Goal: Task Accomplishment & Management: Complete application form

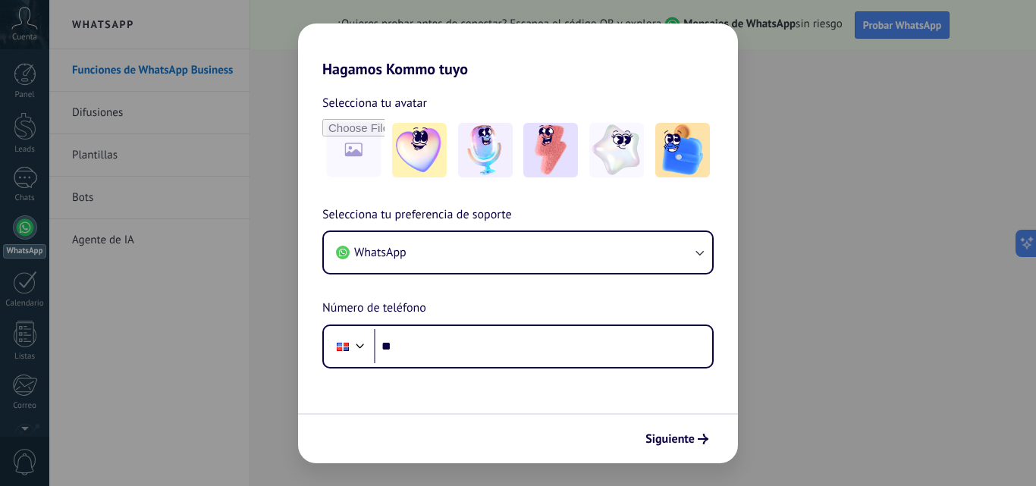
click at [804, 358] on div "Hagamos Kommo tuyo Selecciona tu avatar Selecciona tu preferencia de soporte Wh…" at bounding box center [518, 243] width 1036 height 486
click at [856, 274] on div "Hagamos Kommo tuyo Selecciona tu avatar Selecciona tu preferencia de soporte Wh…" at bounding box center [518, 243] width 1036 height 486
click at [688, 435] on span "Siguiente" at bounding box center [670, 439] width 49 height 11
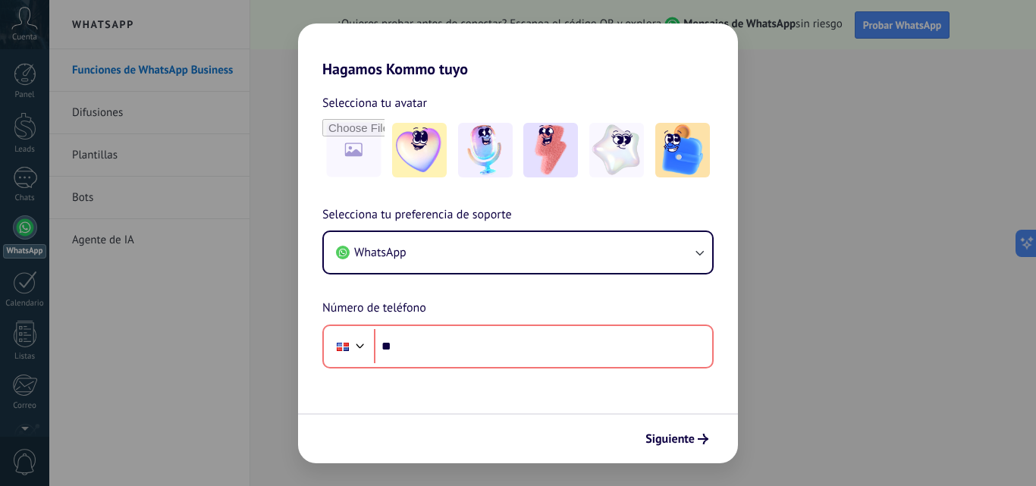
click at [866, 74] on div "Hagamos Kommo tuyo Selecciona tu avatar Selecciona tu preferencia de soporte Wh…" at bounding box center [518, 243] width 1036 height 486
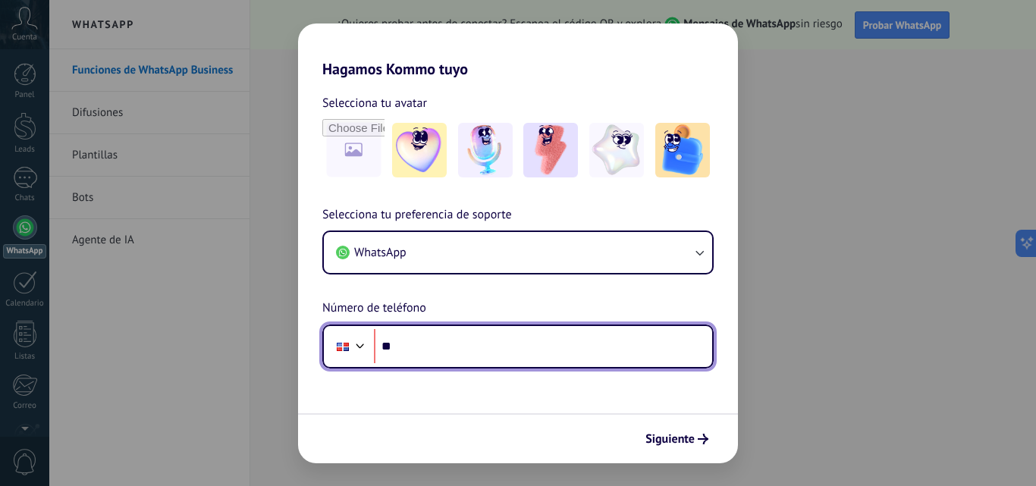
click at [426, 342] on input "**" at bounding box center [543, 346] width 338 height 35
type input "**********"
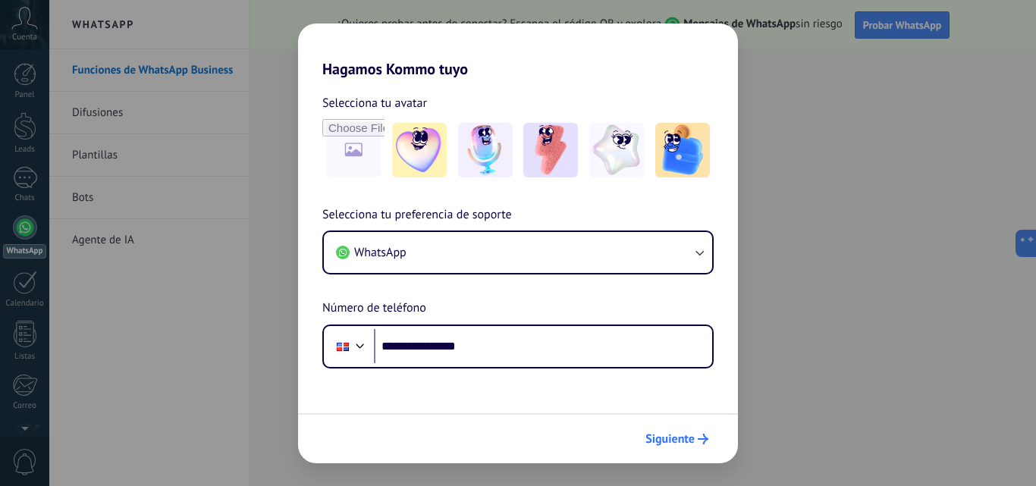
click at [686, 444] on span "Siguiente" at bounding box center [670, 439] width 49 height 11
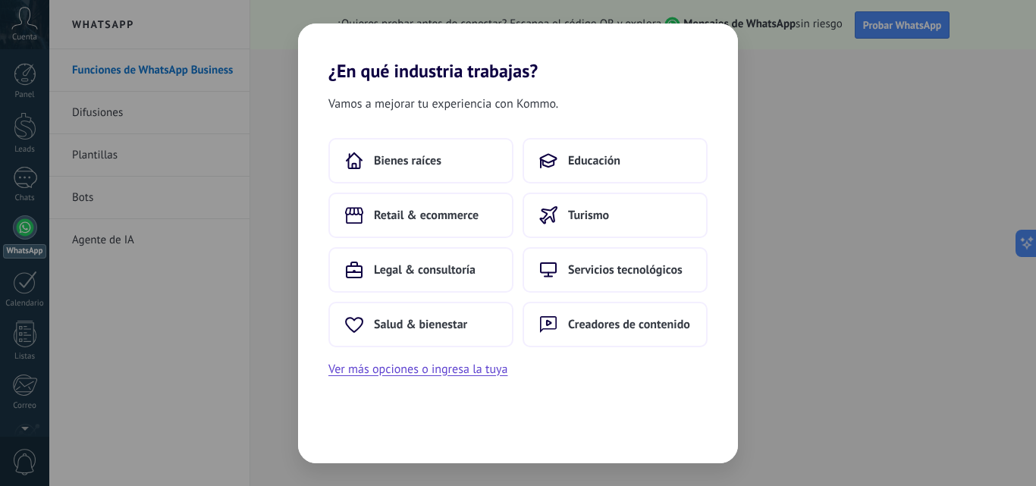
click at [632, 383] on div "Vamos a mejorar tu experiencia con Kommo. Bienes raíces Educación Retail & ecom…" at bounding box center [518, 273] width 440 height 382
click at [425, 217] on span "Retail & ecommerce" at bounding box center [426, 215] width 105 height 15
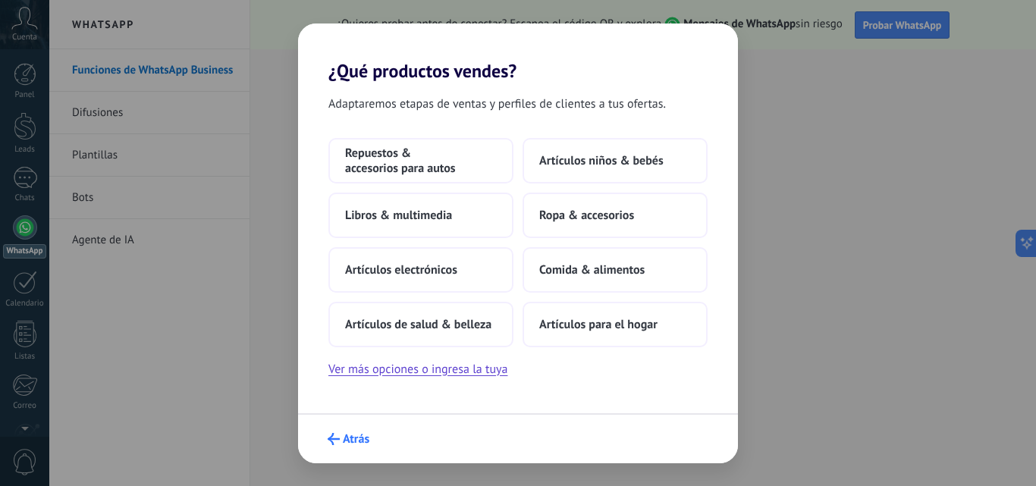
click at [335, 436] on icon "submit" at bounding box center [334, 439] width 12 height 12
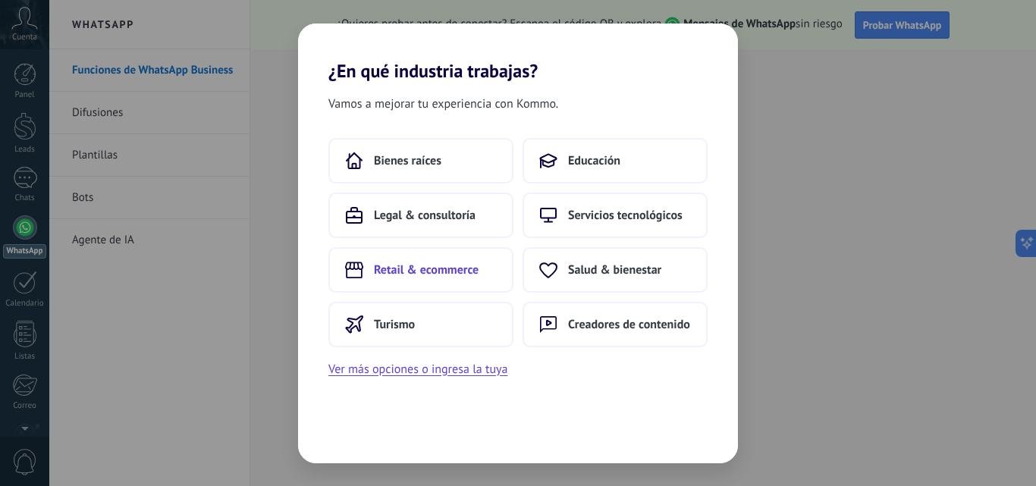
click at [435, 278] on button "Retail & ecommerce" at bounding box center [420, 270] width 185 height 46
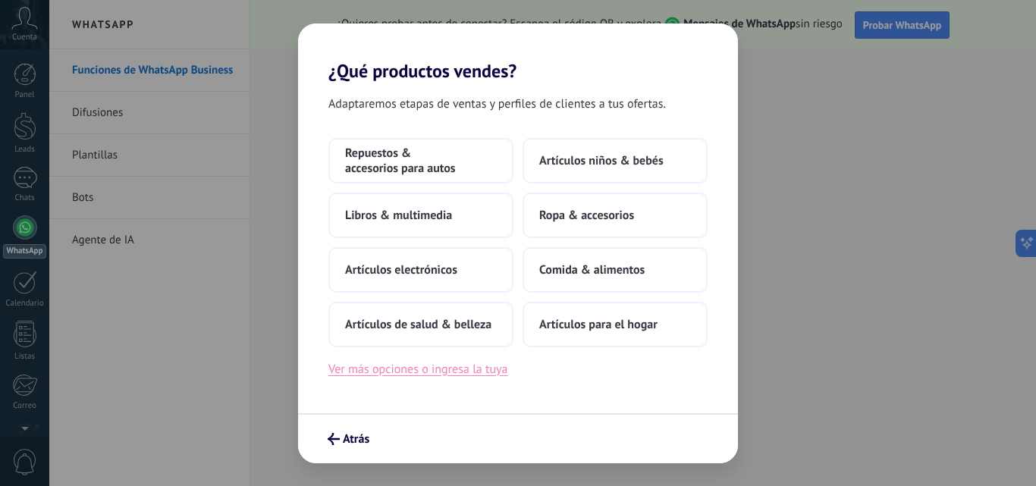
click at [435, 371] on button "Ver más opciones o ingresa la tuya" at bounding box center [417, 370] width 179 height 20
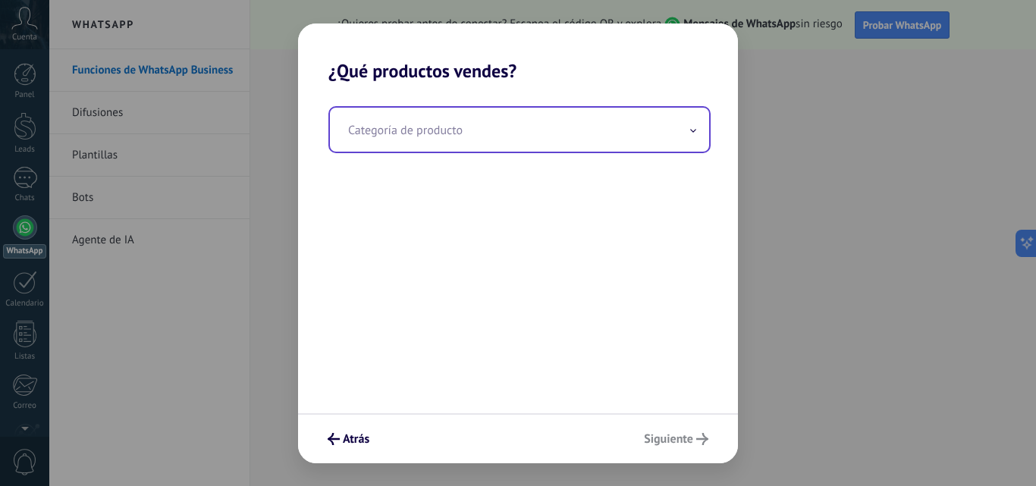
click at [488, 127] on input "text" at bounding box center [519, 130] width 379 height 44
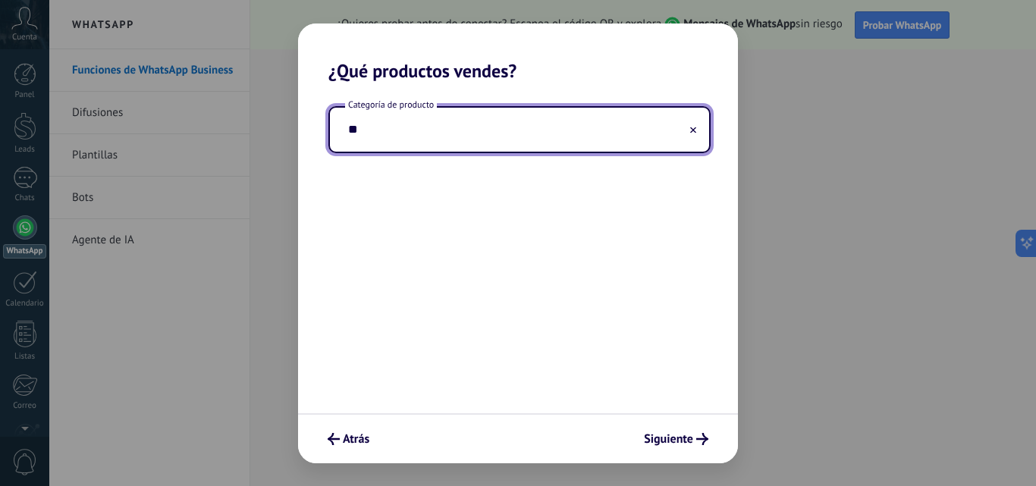
type input "*"
type input "**********"
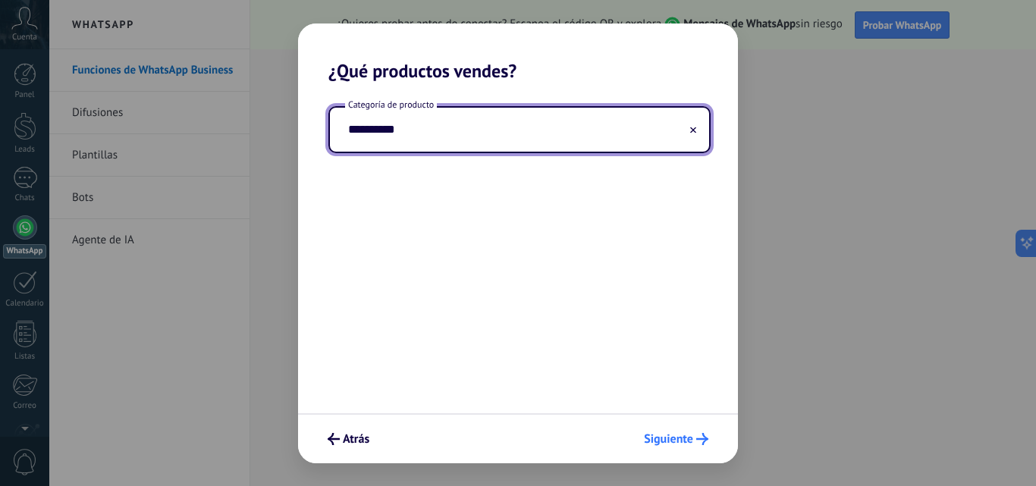
click at [663, 442] on span "Siguiente" at bounding box center [668, 439] width 49 height 11
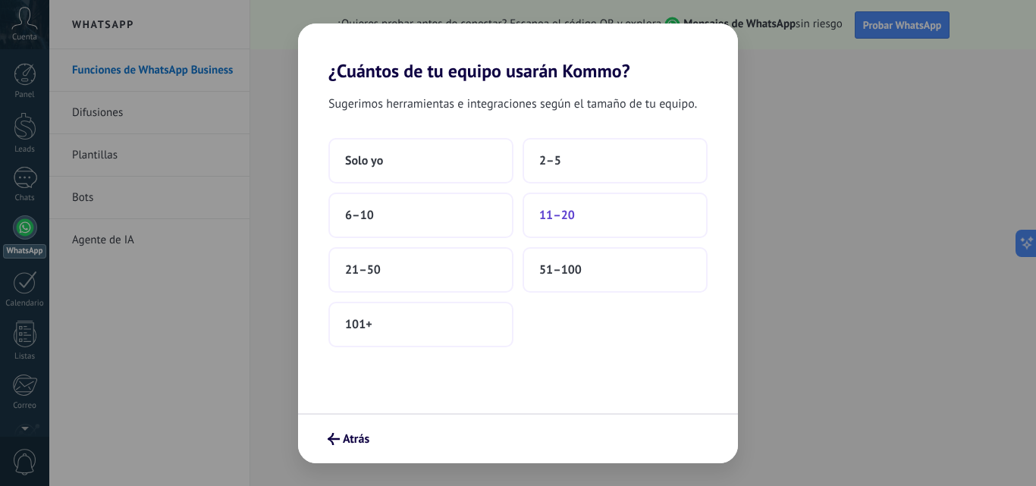
click at [559, 218] on span "11–20" at bounding box center [557, 215] width 36 height 15
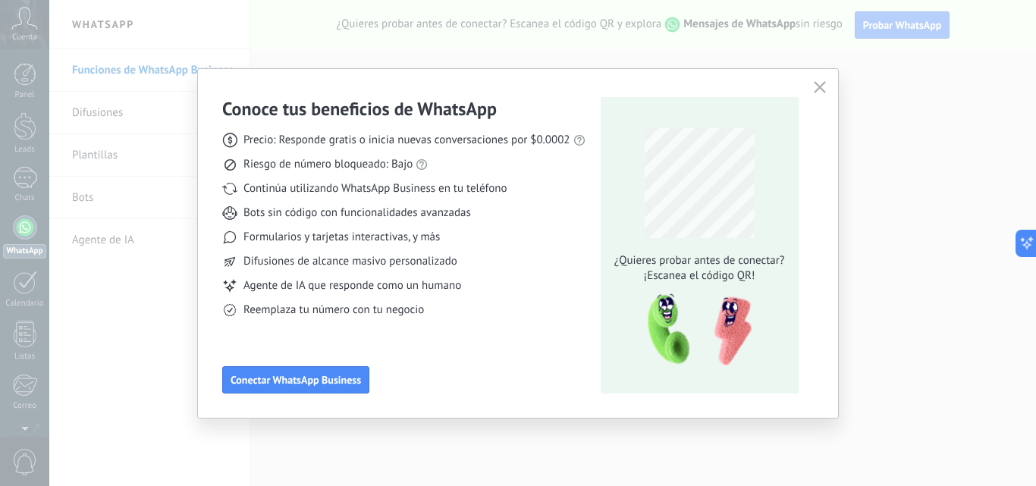
click at [825, 83] on use "button" at bounding box center [819, 86] width 11 height 11
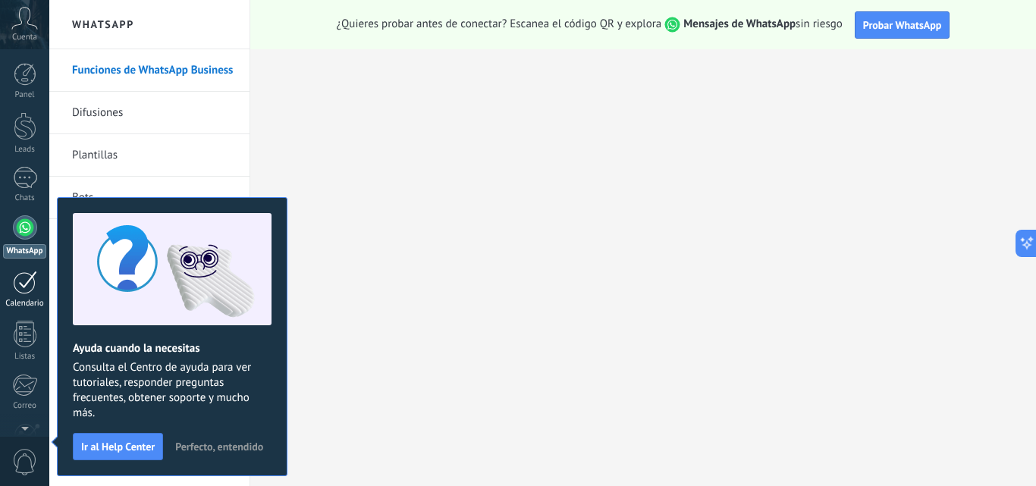
click at [30, 277] on div at bounding box center [25, 283] width 24 height 24
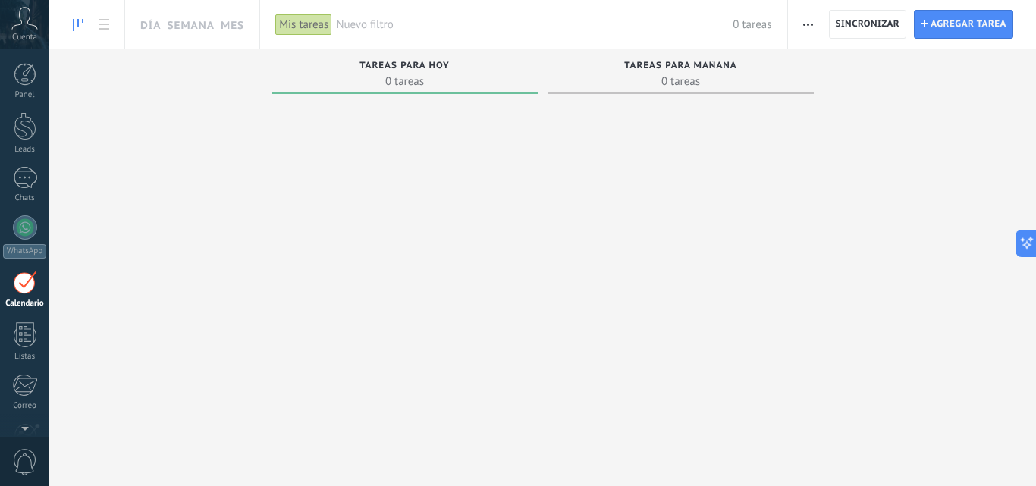
click at [22, 58] on div "Panel Leads Chats WhatsApp Clientes" at bounding box center [49, 243] width 99 height 388
click at [24, 64] on div at bounding box center [25, 74] width 23 height 23
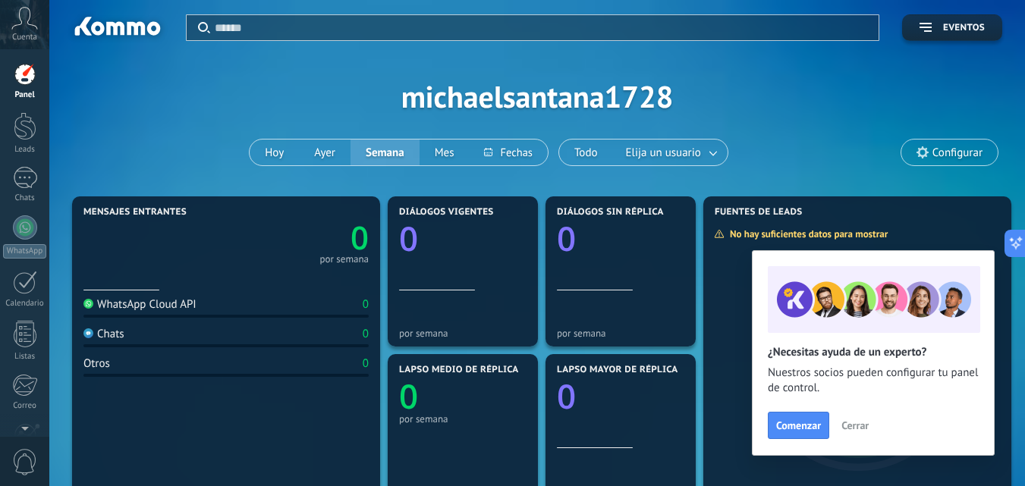
click at [29, 27] on icon at bounding box center [24, 18] width 27 height 23
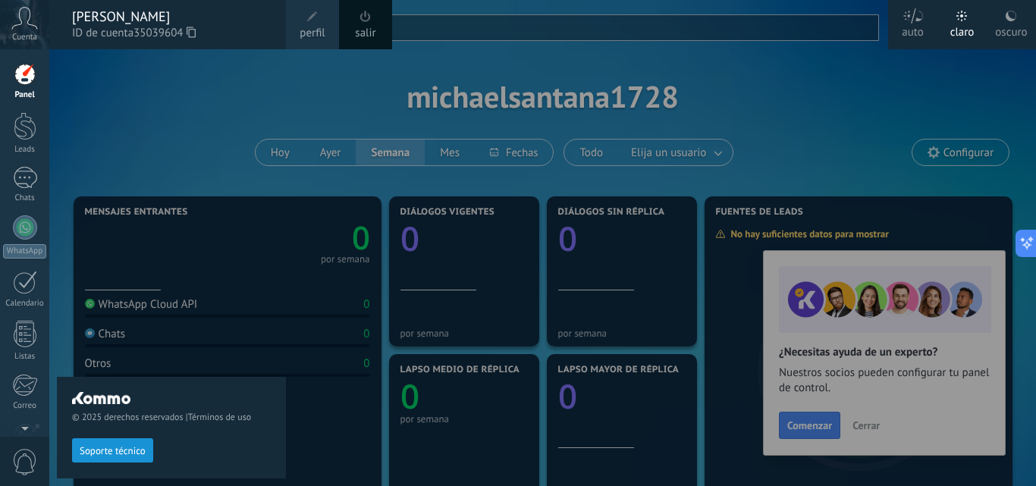
click at [102, 72] on div "© 2025 derechos reservados | Términos de uso Soporte técnico" at bounding box center [171, 267] width 229 height 437
click at [150, 160] on div "© 2025 derechos reservados | Términos de uso Soporte técnico" at bounding box center [171, 267] width 229 height 437
click at [21, 27] on icon at bounding box center [24, 18] width 27 height 23
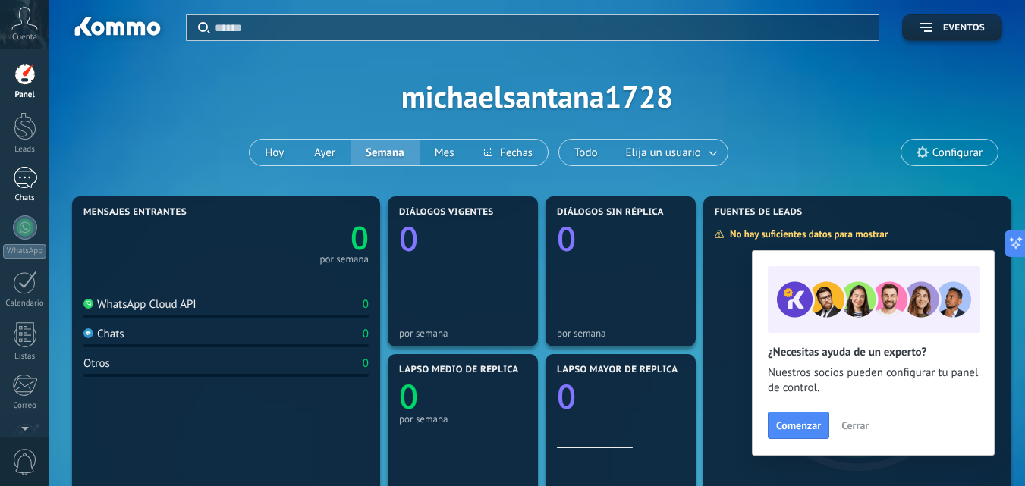
click at [27, 171] on div at bounding box center [25, 178] width 24 height 22
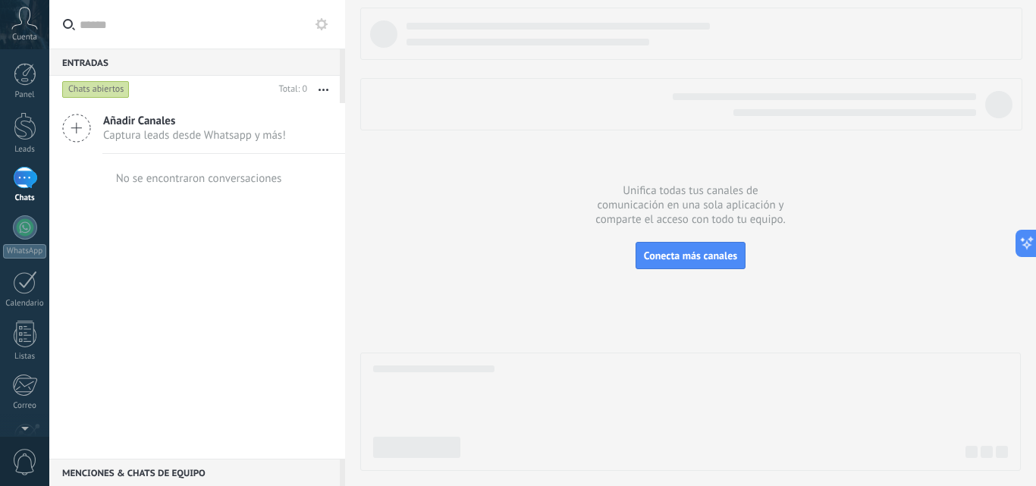
click at [99, 116] on div "Añadir Canales Captura leads desde Whatsapp y más!" at bounding box center [197, 128] width 296 height 51
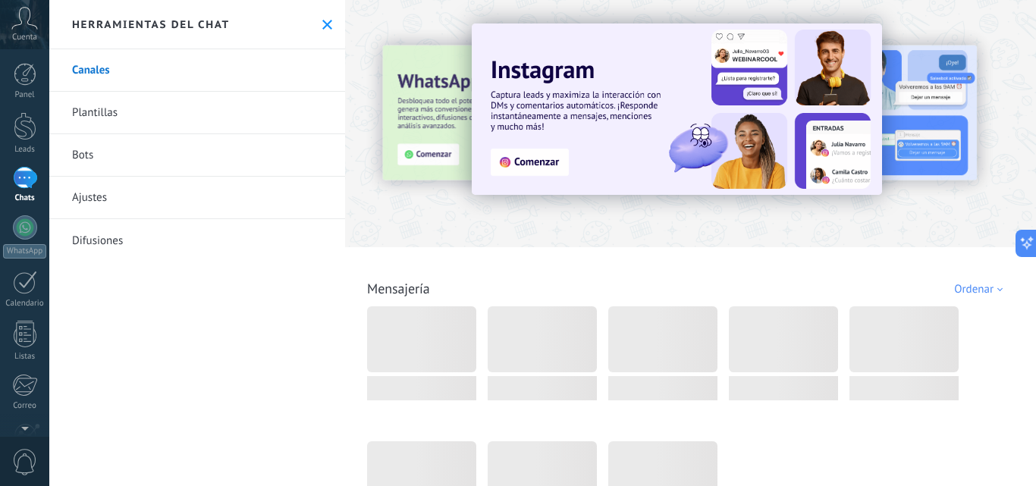
click at [98, 151] on link "Bots" at bounding box center [197, 155] width 296 height 42
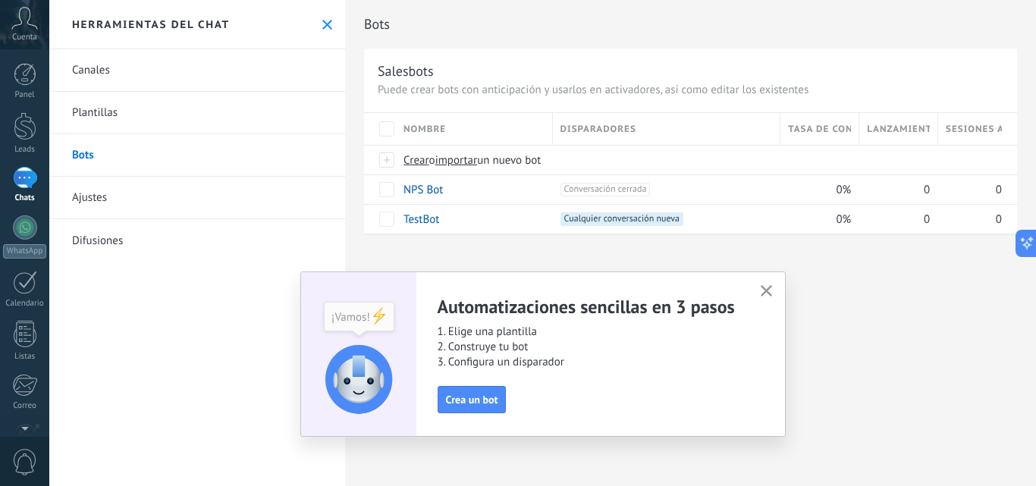
click at [770, 292] on icon "button" at bounding box center [766, 290] width 11 height 11
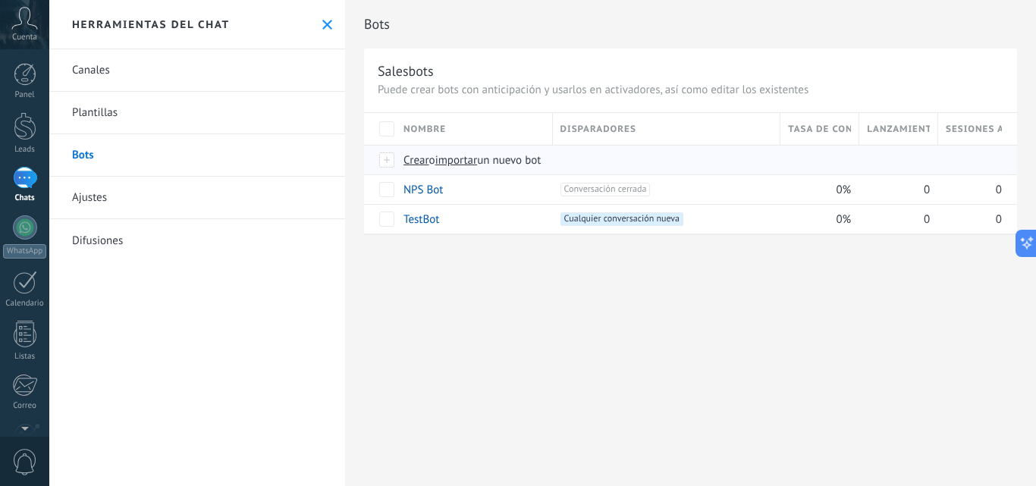
click at [419, 161] on span "Crear" at bounding box center [417, 160] width 26 height 14
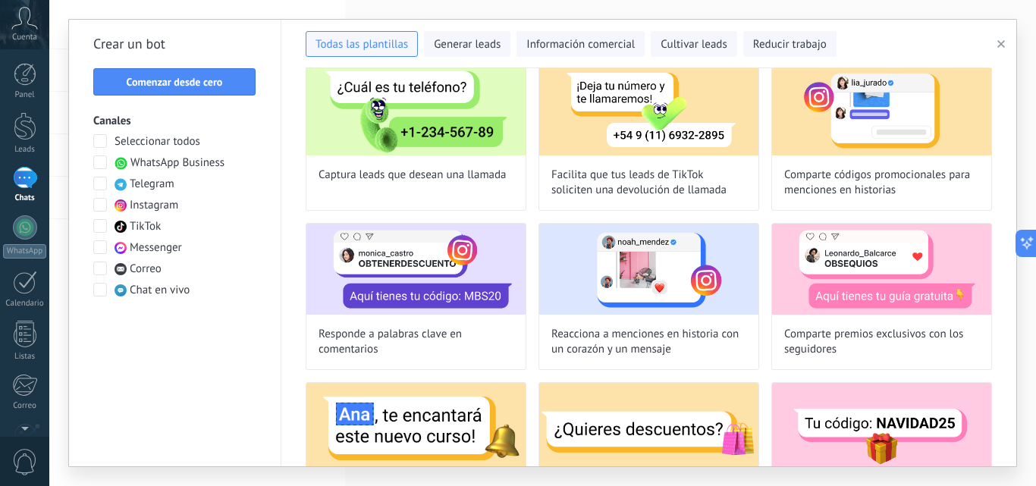
scroll to position [170, 0]
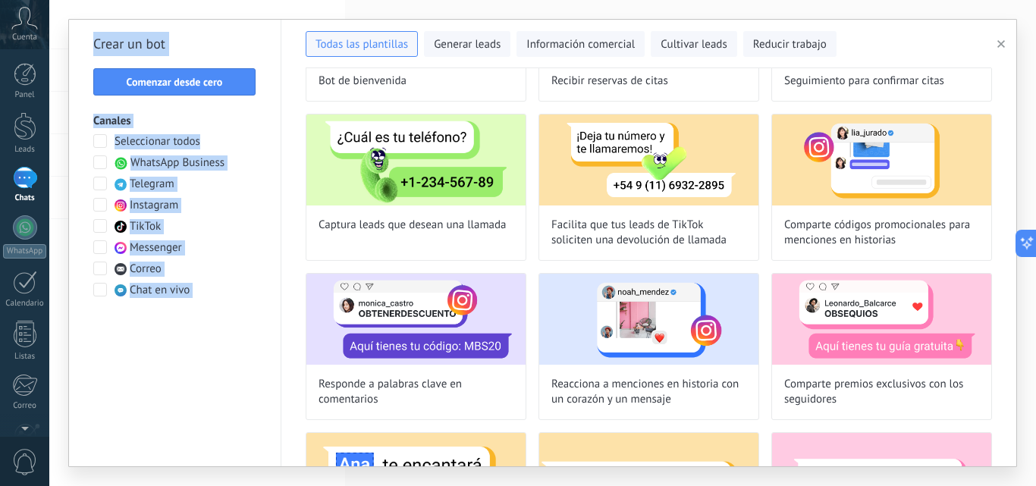
drag, startPoint x: 1018, startPoint y: 180, endPoint x: 999, endPoint y: 80, distance: 101.9
click at [999, 80] on div "**********" at bounding box center [542, 243] width 987 height 486
click at [264, 40] on div "Crear un bot Comenzar desde cero Canales Seleccionar todos WhatsApp Business Te…" at bounding box center [175, 243] width 212 height 447
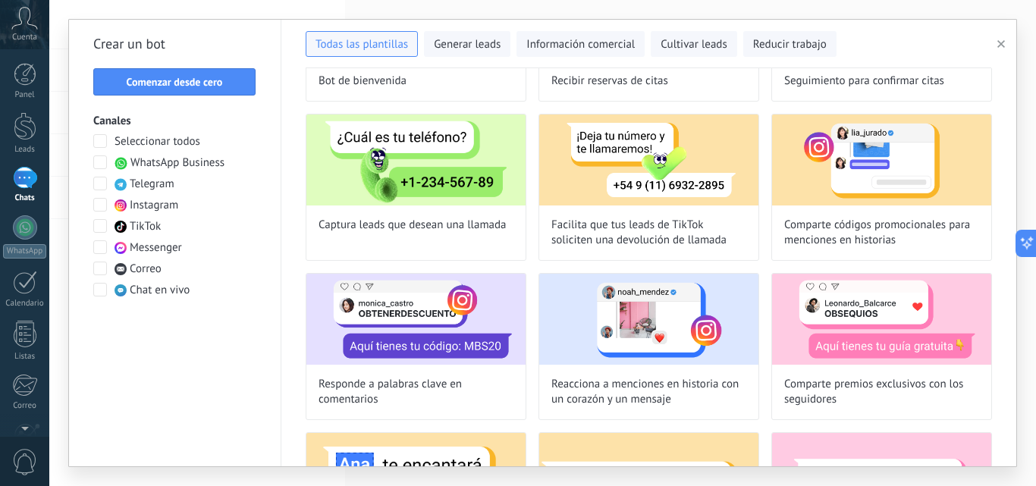
click at [102, 161] on span at bounding box center [100, 163] width 14 height 14
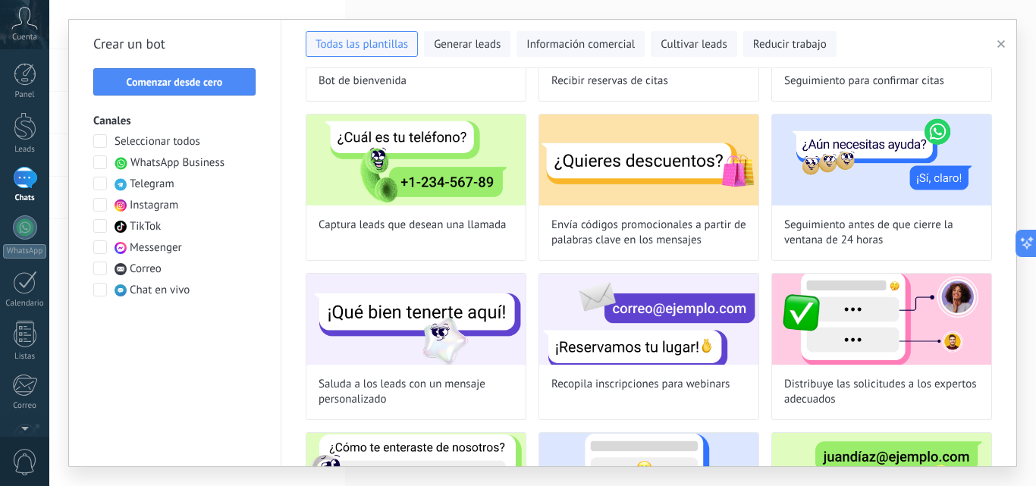
click at [99, 162] on span at bounding box center [100, 163] width 14 height 14
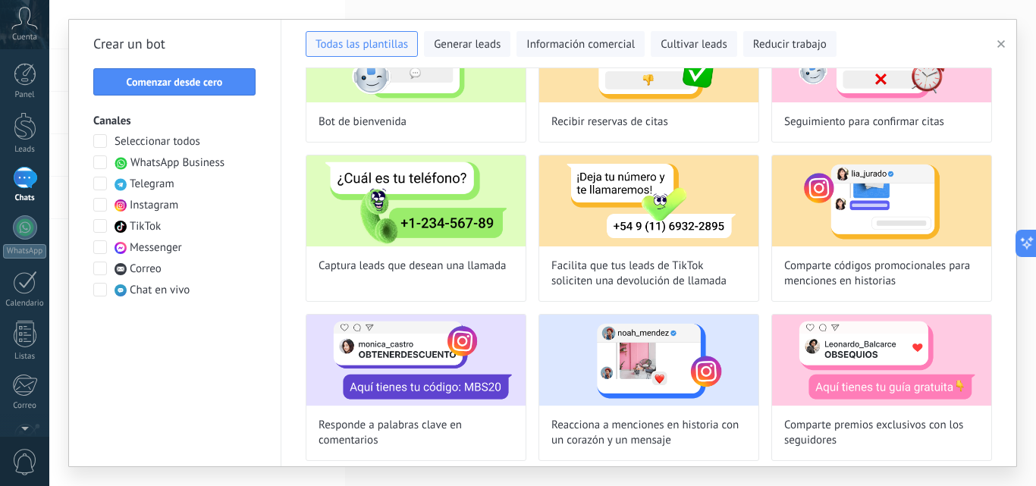
scroll to position [0, 0]
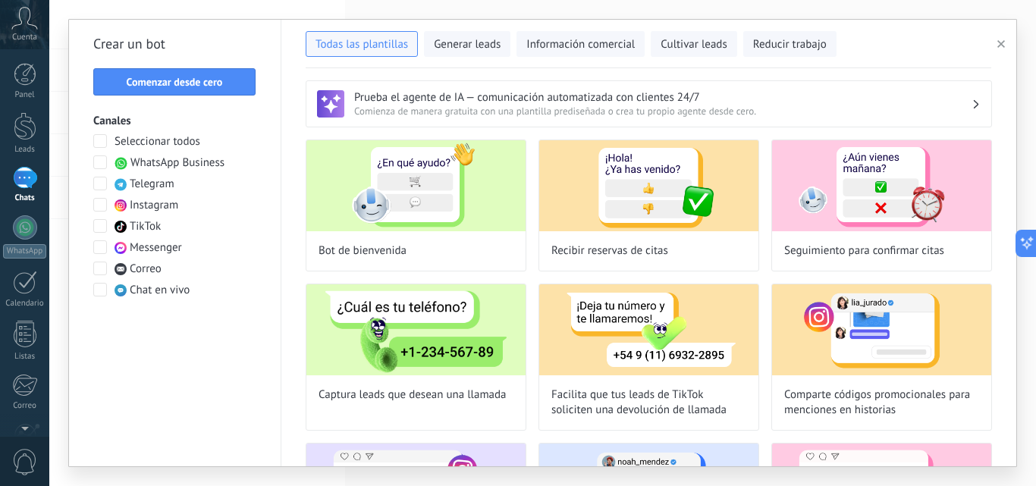
click at [95, 162] on span at bounding box center [100, 163] width 14 height 14
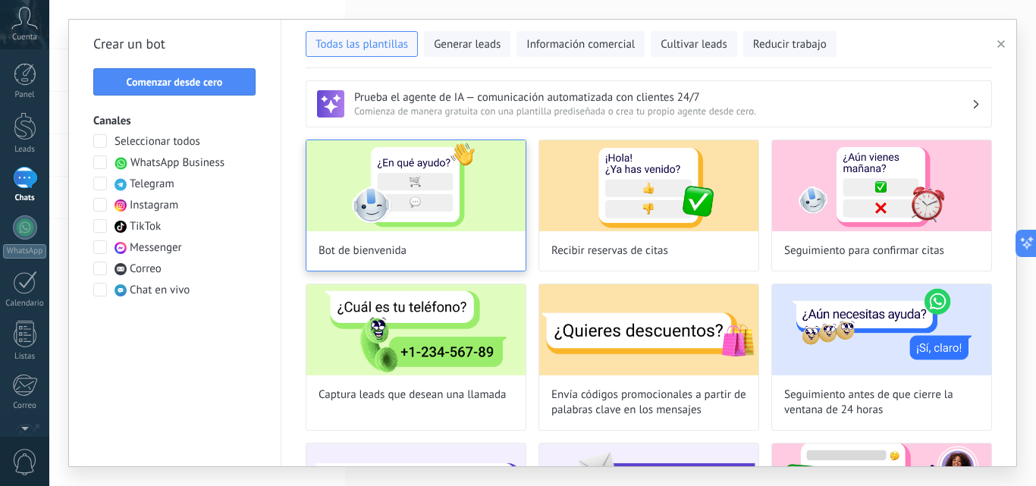
click at [392, 181] on img at bounding box center [415, 185] width 219 height 91
type input "**********"
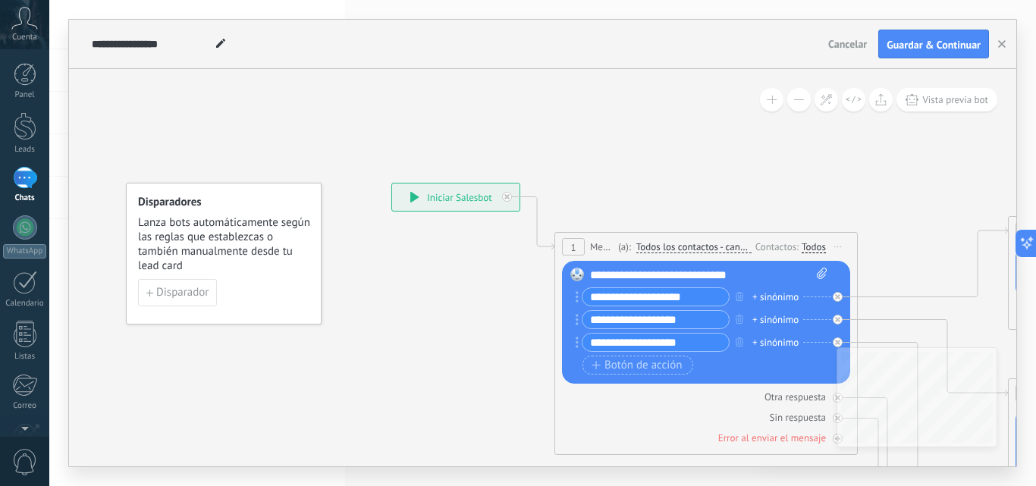
click at [693, 295] on input "**********" at bounding box center [656, 296] width 146 height 17
click at [790, 294] on div "+ sinónimo" at bounding box center [776, 297] width 46 height 15
click at [774, 275] on div "**********" at bounding box center [708, 275] width 237 height 15
click at [464, 196] on div "**********" at bounding box center [455, 197] width 127 height 27
click at [570, 248] on span "1" at bounding box center [572, 247] width 5 height 13
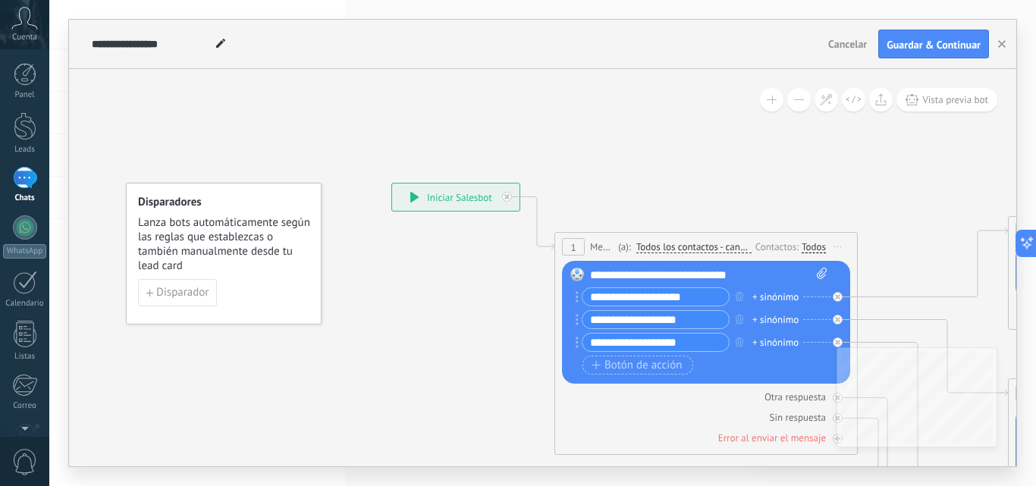
click at [420, 196] on div "**********" at bounding box center [455, 197] width 127 height 27
drag, startPoint x: 1011, startPoint y: 250, endPoint x: 1023, endPoint y: 349, distance: 100.0
click at [1023, 349] on div "**********" at bounding box center [542, 243] width 987 height 486
click at [914, 47] on span "Guardar & Continuar" at bounding box center [934, 44] width 94 height 11
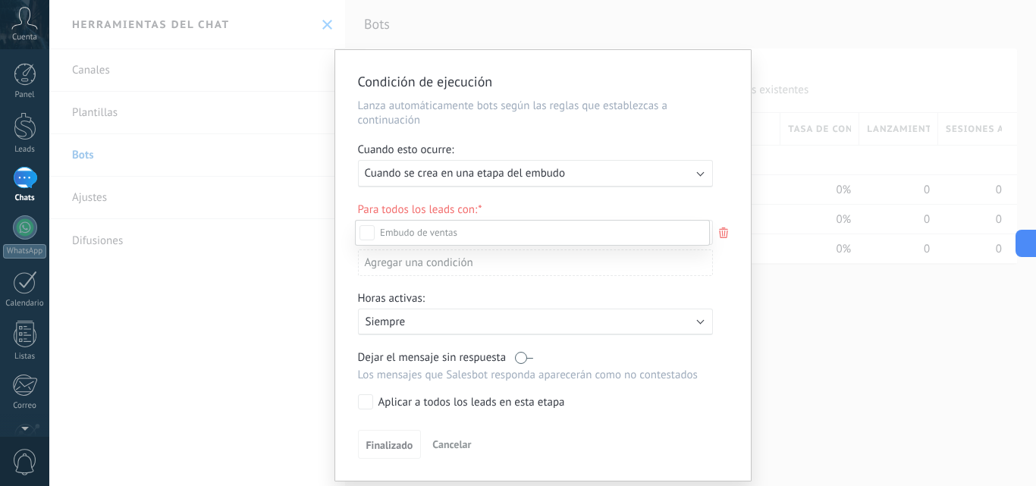
click at [530, 172] on div at bounding box center [542, 243] width 987 height 486
click at [530, 172] on span "Cuando se crea en una etapa del embudo" at bounding box center [465, 173] width 200 height 14
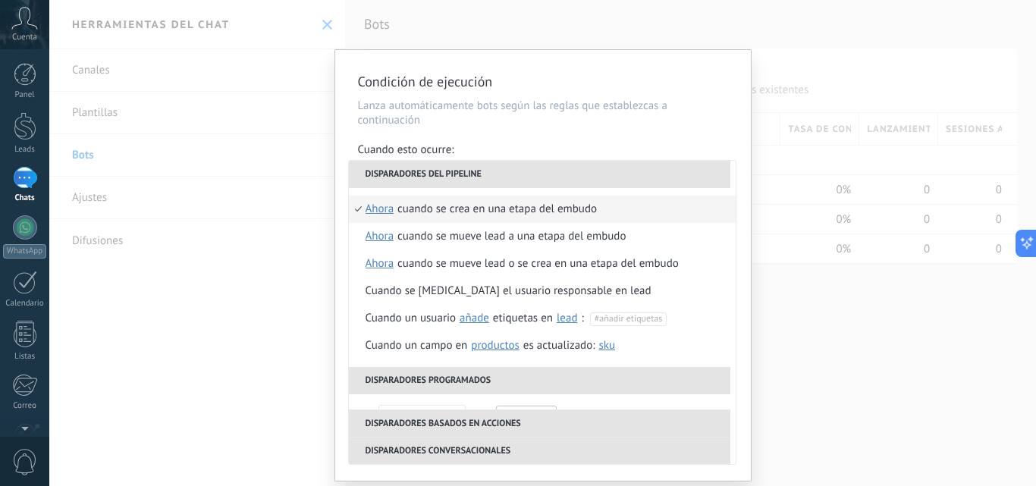
click at [558, 173] on li "Disparadores del pipeline" at bounding box center [540, 174] width 382 height 27
click at [702, 97] on div "**********" at bounding box center [543, 265] width 416 height 431
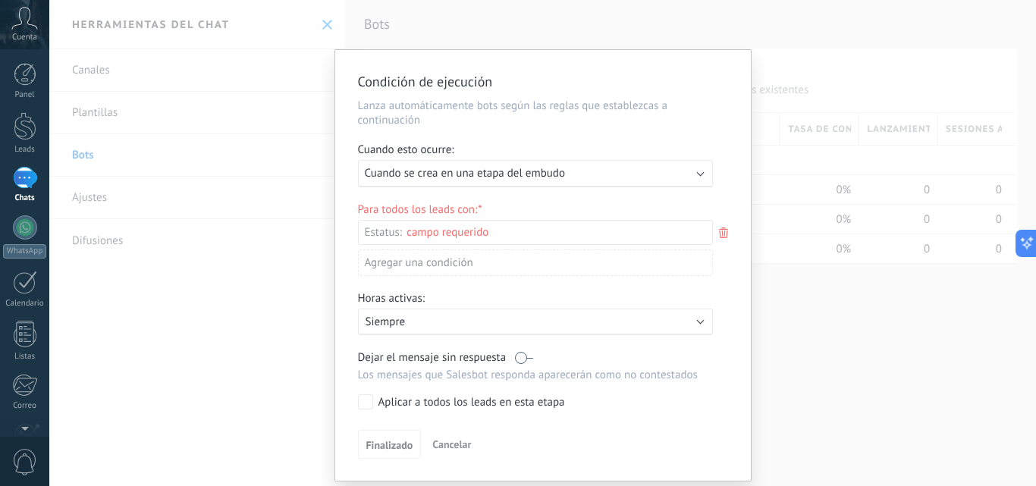
click at [0, 0] on div "Incoming leads Contacto inicial Negociación Debate contractual Discusión de con…" at bounding box center [0, 0] width 0 height 0
click at [0, 0] on div "Contacto inicial" at bounding box center [0, 0] width 0 height 0
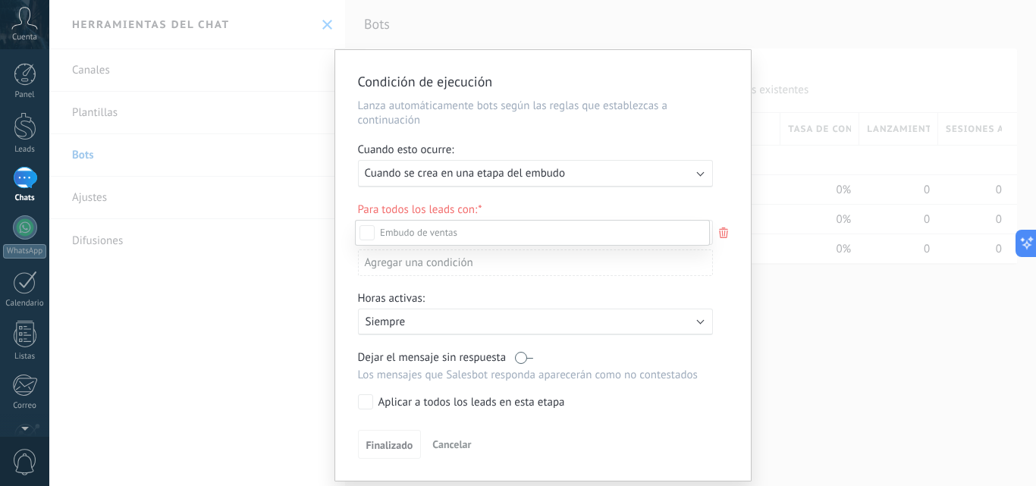
click at [0, 0] on div "Contacto inicial" at bounding box center [0, 0] width 0 height 0
click at [724, 287] on div at bounding box center [542, 243] width 987 height 486
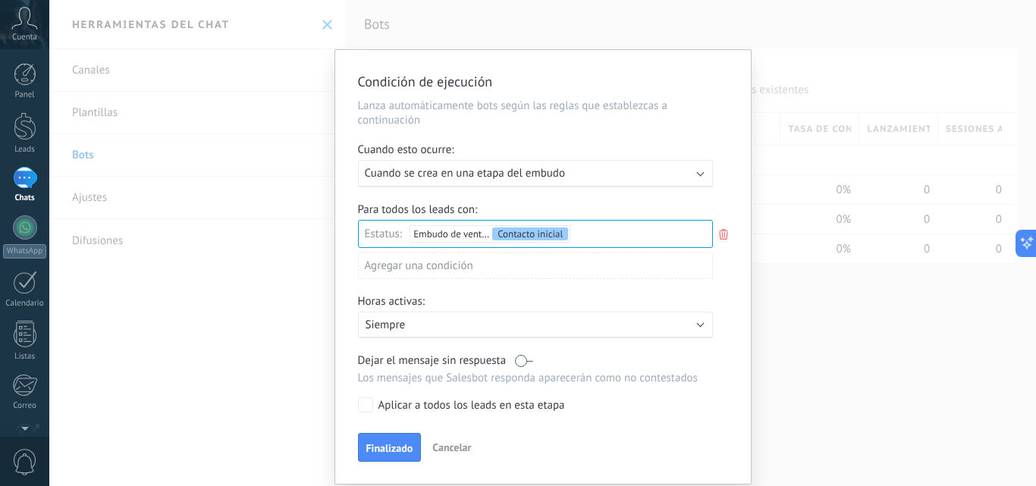
click at [432, 269] on div "Agregar una condición" at bounding box center [535, 266] width 355 height 27
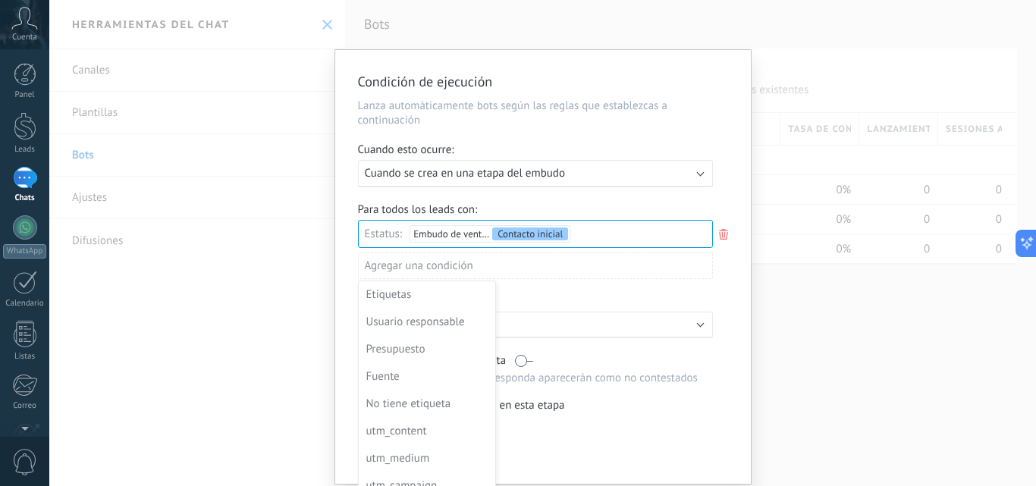
click at [727, 343] on div at bounding box center [543, 267] width 416 height 434
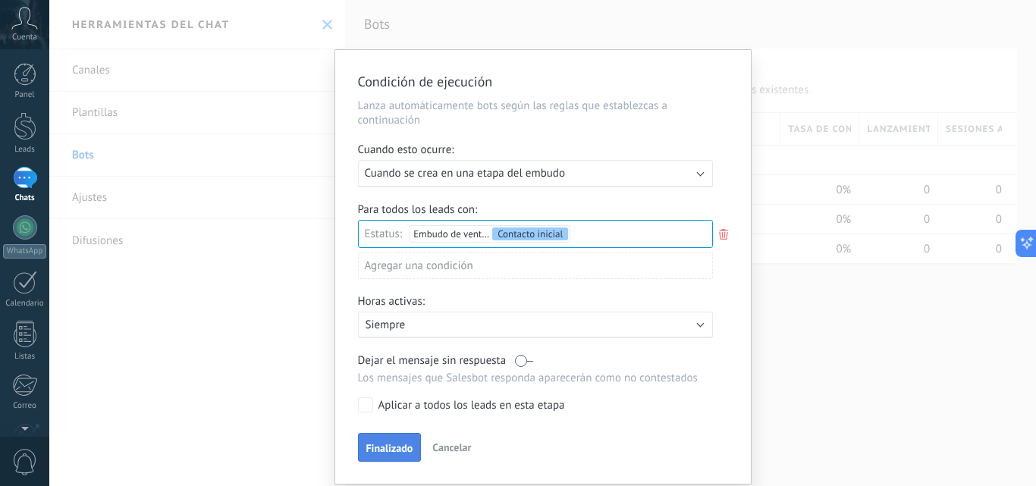
click at [381, 443] on span "Finalizado" at bounding box center [389, 448] width 47 height 11
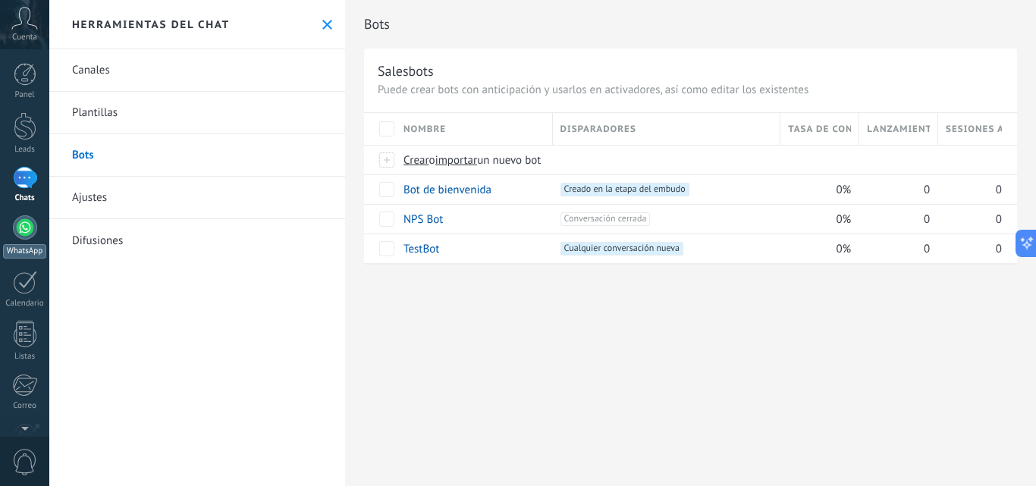
click at [20, 239] on link "WhatsApp" at bounding box center [24, 236] width 49 height 43
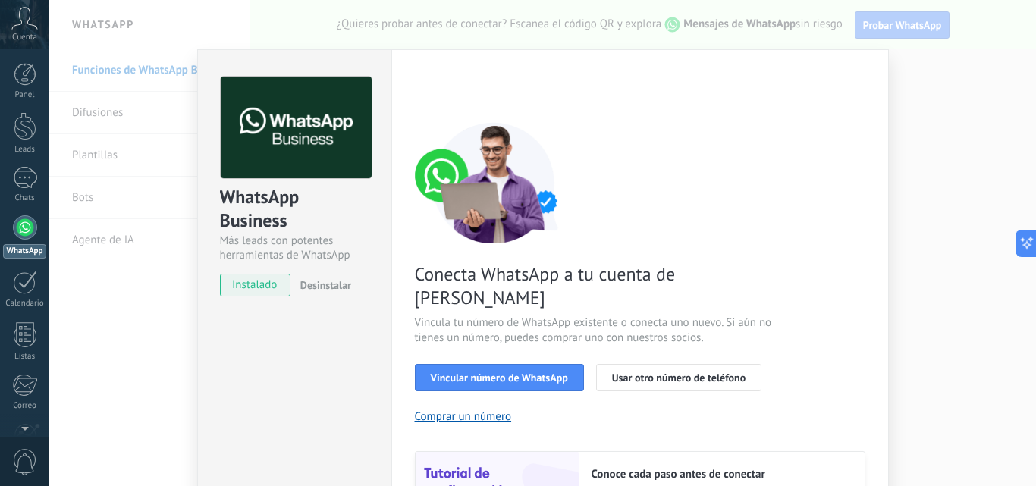
click at [911, 302] on div "WhatsApp Business Más leads con potentes herramientas de WhatsApp instalado Des…" at bounding box center [542, 243] width 987 height 486
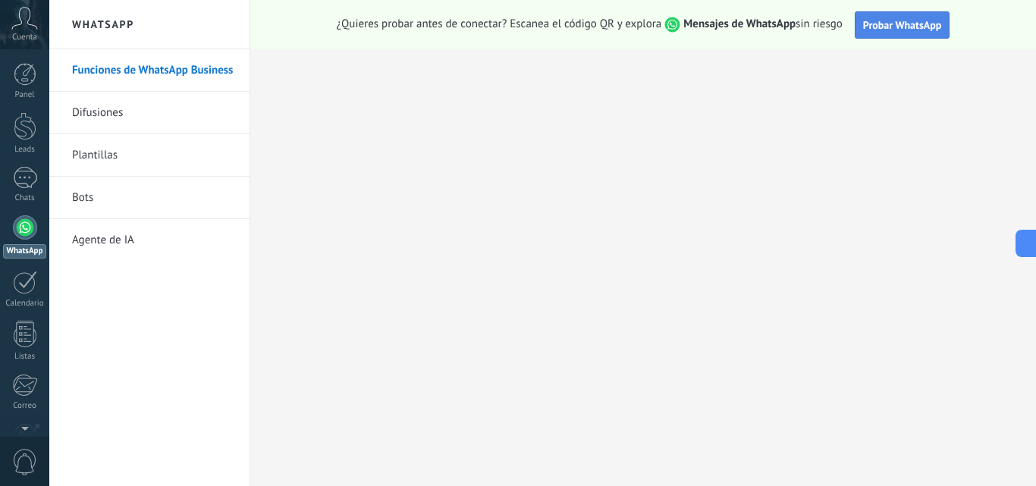
click at [881, 24] on span "Probar WhatsApp" at bounding box center [902, 25] width 79 height 14
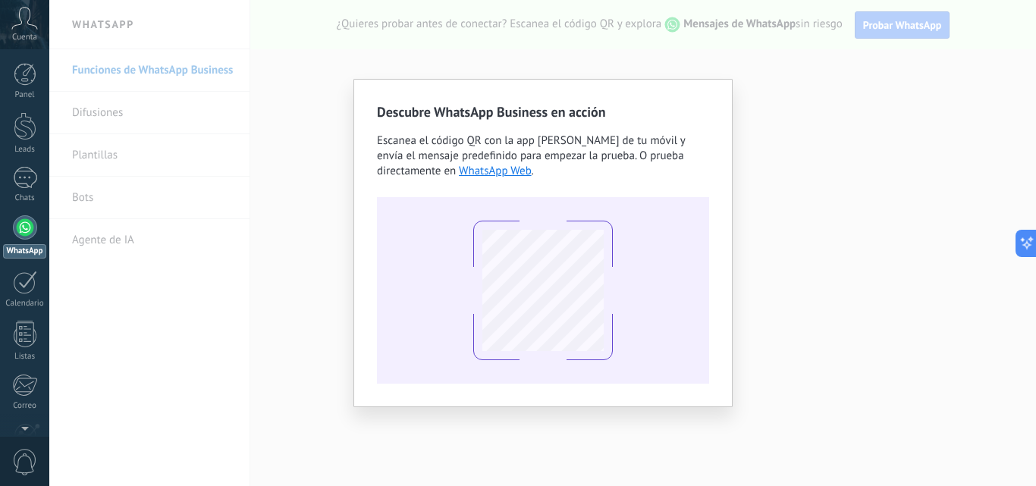
click at [869, 77] on div "Descubre WhatsApp Business en acción Escanea el código QR con la app [PERSON_NA…" at bounding box center [542, 243] width 987 height 486
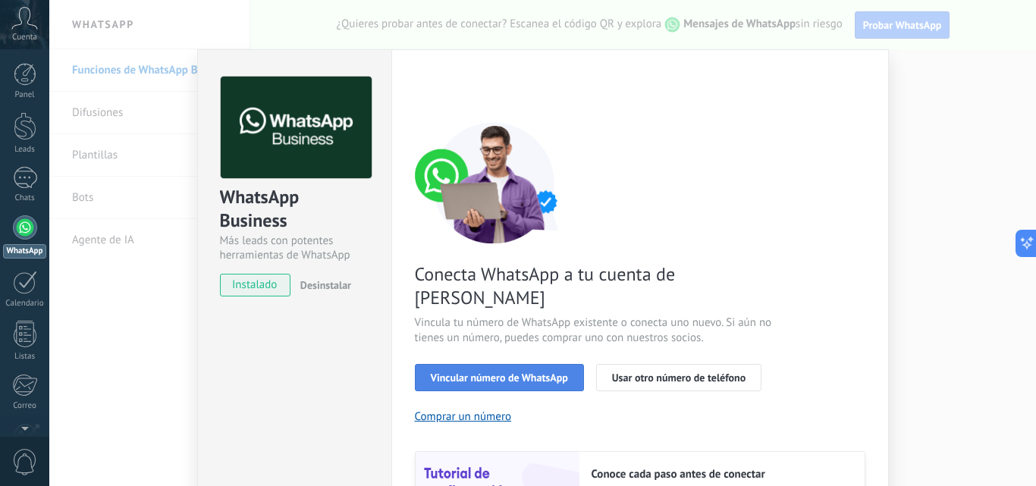
click at [502, 372] on span "Vincular número de WhatsApp" at bounding box center [499, 377] width 137 height 11
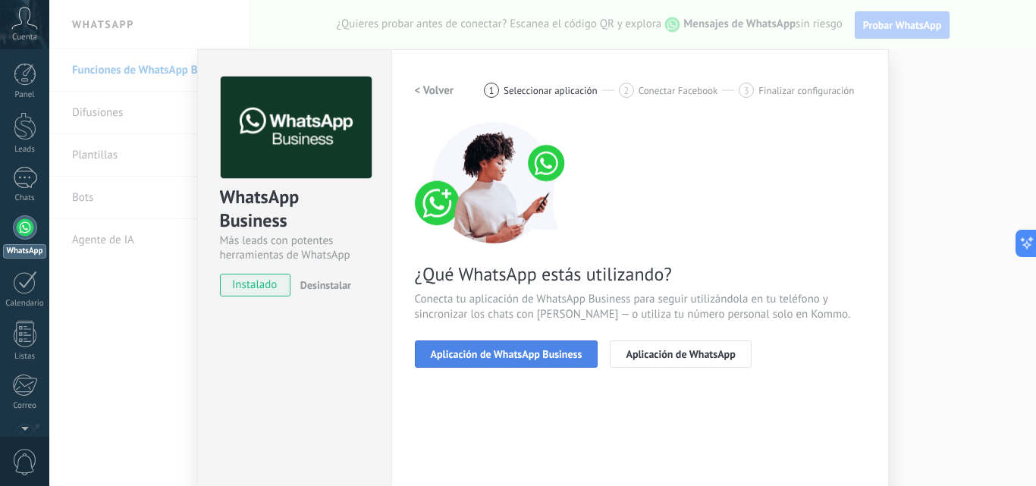
click at [517, 360] on button "Aplicación de WhatsApp Business" at bounding box center [507, 354] width 184 height 27
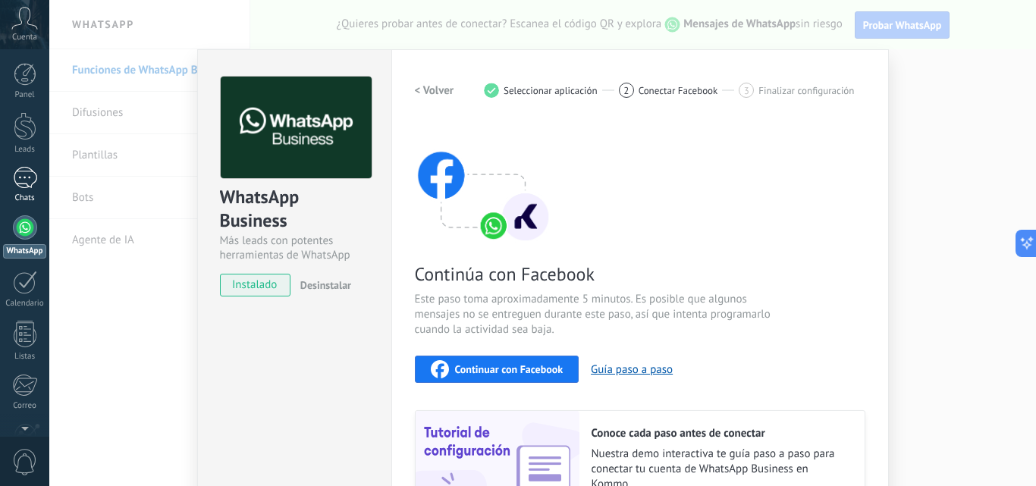
click at [34, 174] on div at bounding box center [25, 178] width 24 height 22
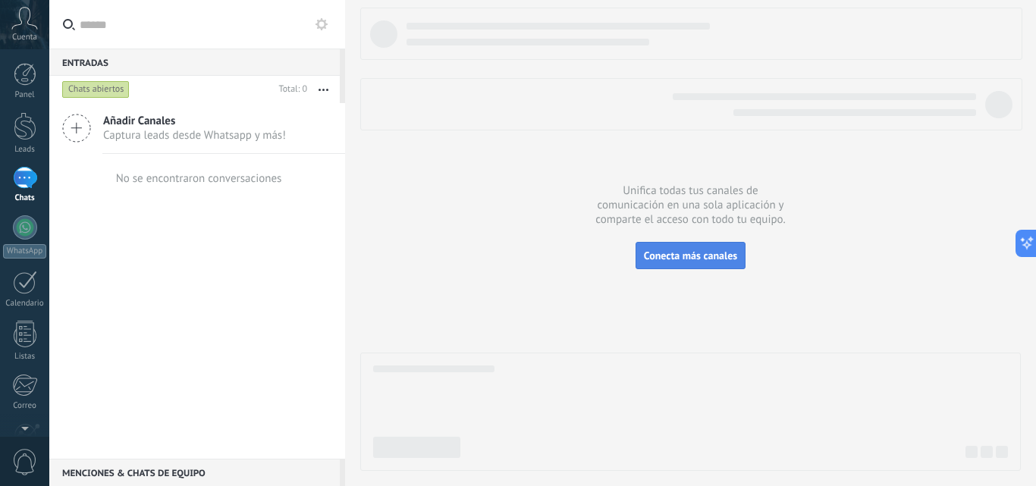
click at [710, 256] on span "Conecta más canales" at bounding box center [690, 256] width 93 height 14
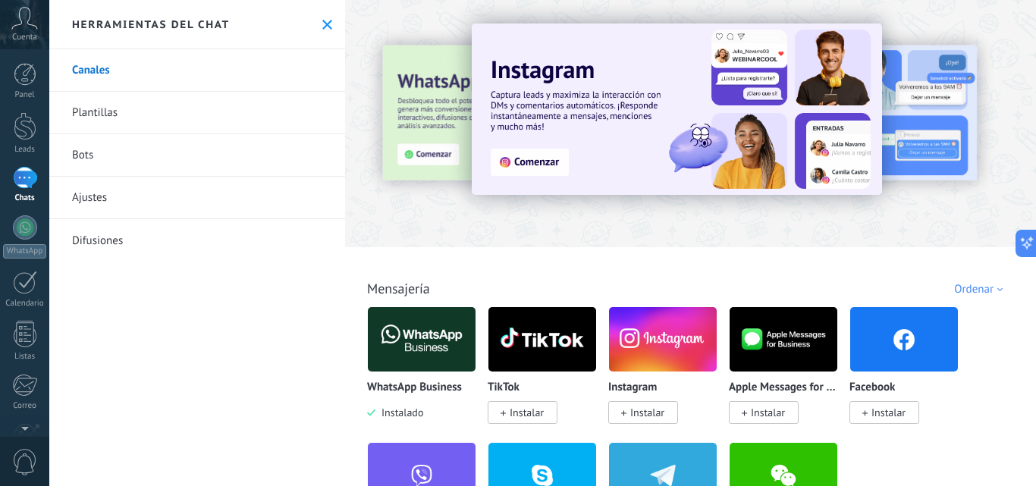
click at [413, 330] on img at bounding box center [422, 340] width 108 height 74
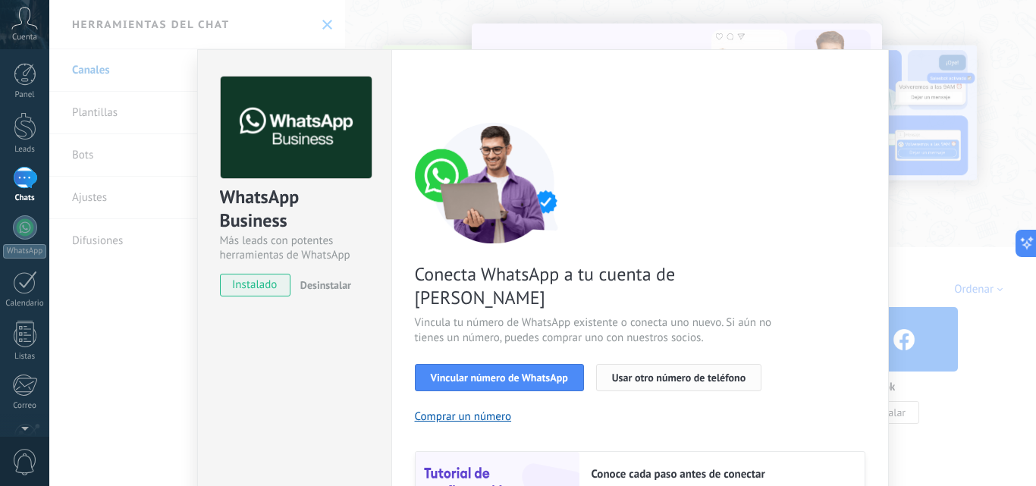
click at [658, 372] on span "Usar otro número de teléfono" at bounding box center [679, 377] width 134 height 11
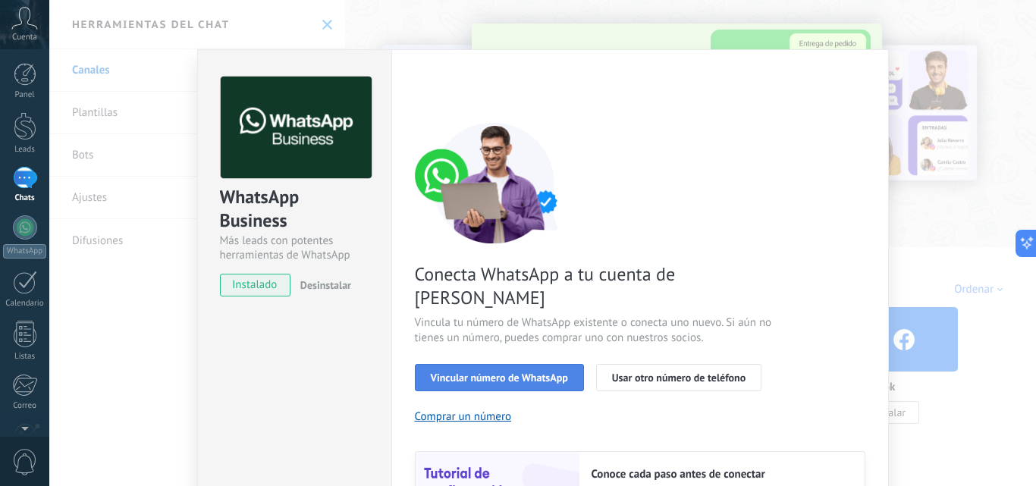
click at [512, 372] on span "Vincular número de WhatsApp" at bounding box center [499, 377] width 137 height 11
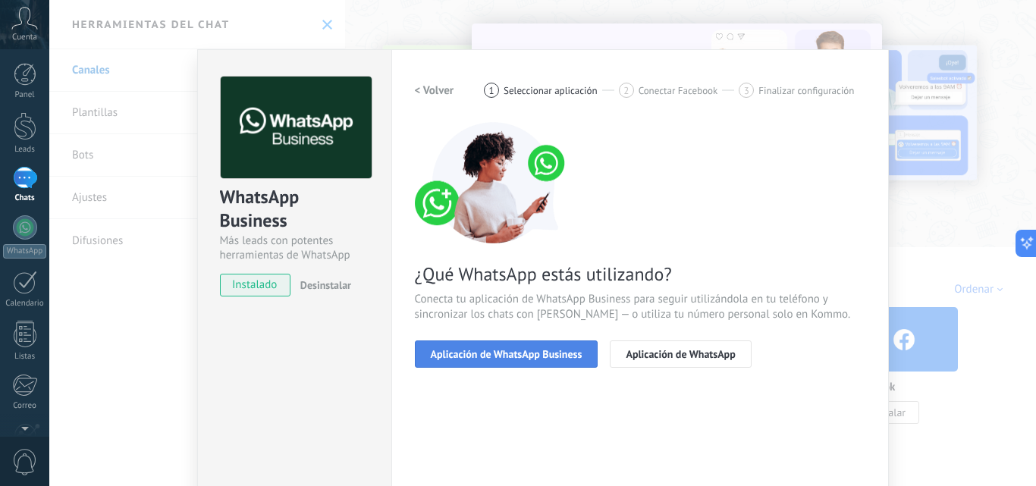
click at [548, 357] on span "Aplicación de WhatsApp Business" at bounding box center [507, 354] width 152 height 11
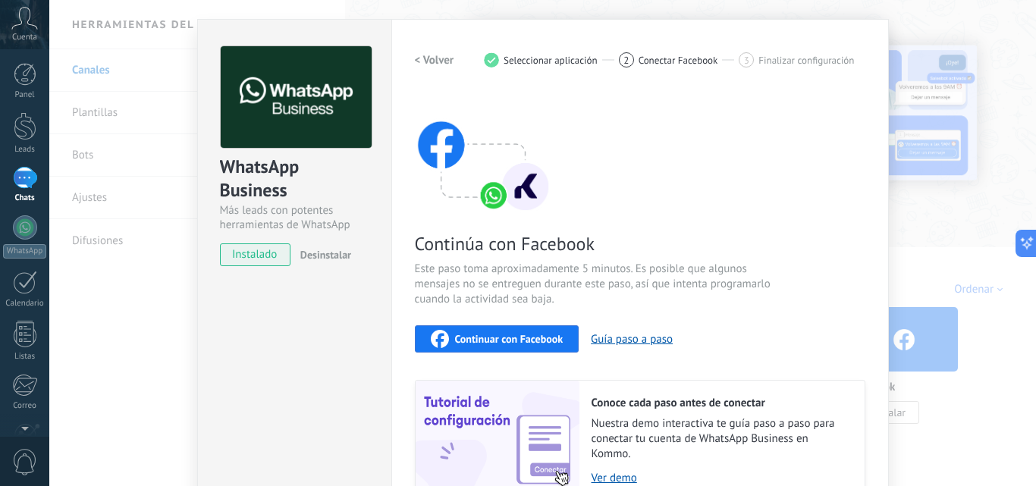
scroll to position [170, 0]
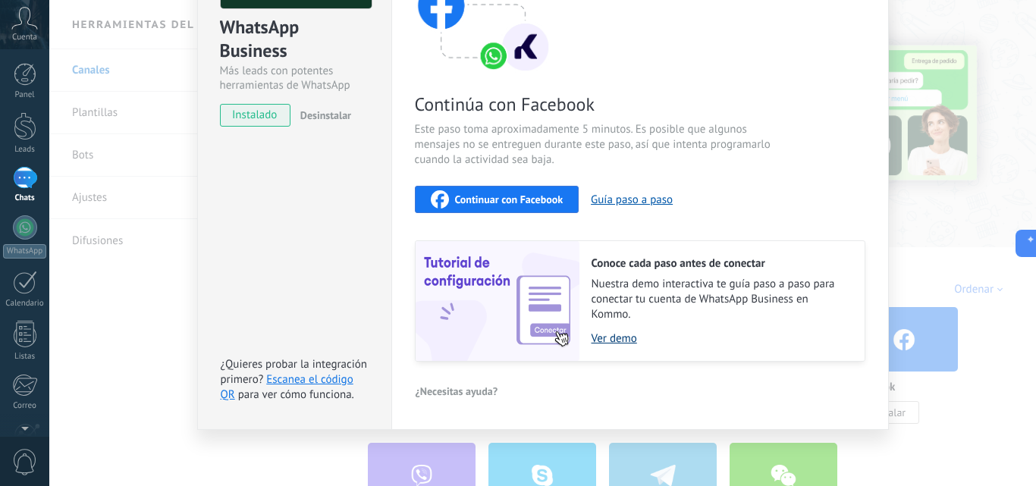
click at [612, 340] on link "Ver demo" at bounding box center [721, 339] width 258 height 14
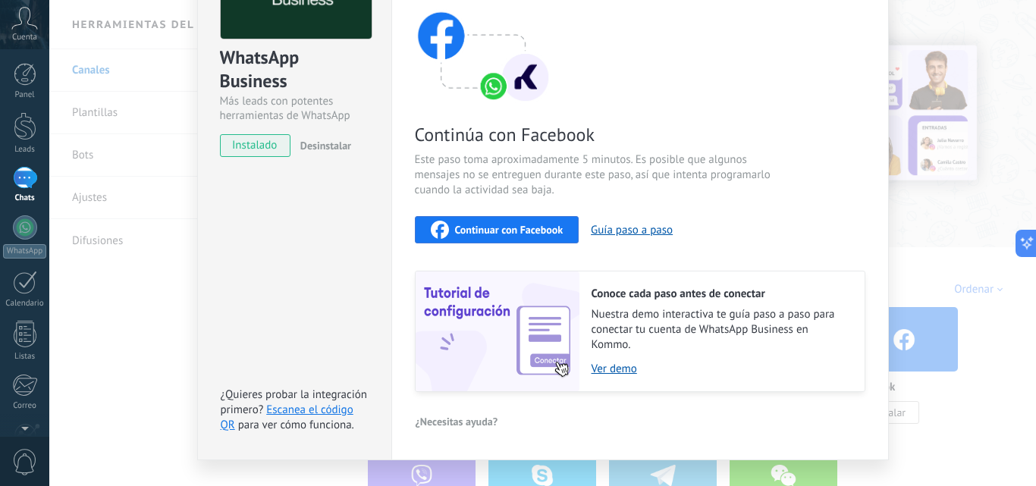
scroll to position [0, 0]
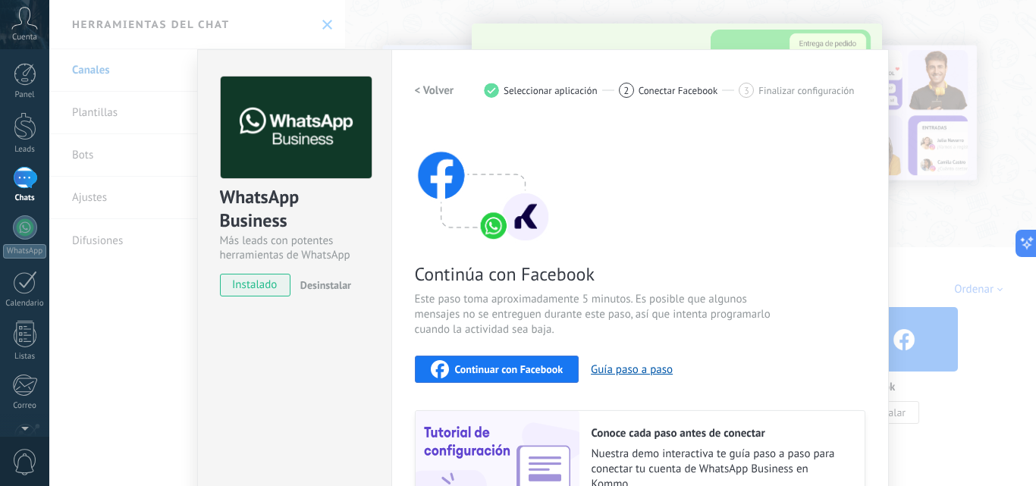
click at [429, 87] on h2 "< Volver" at bounding box center [434, 90] width 39 height 14
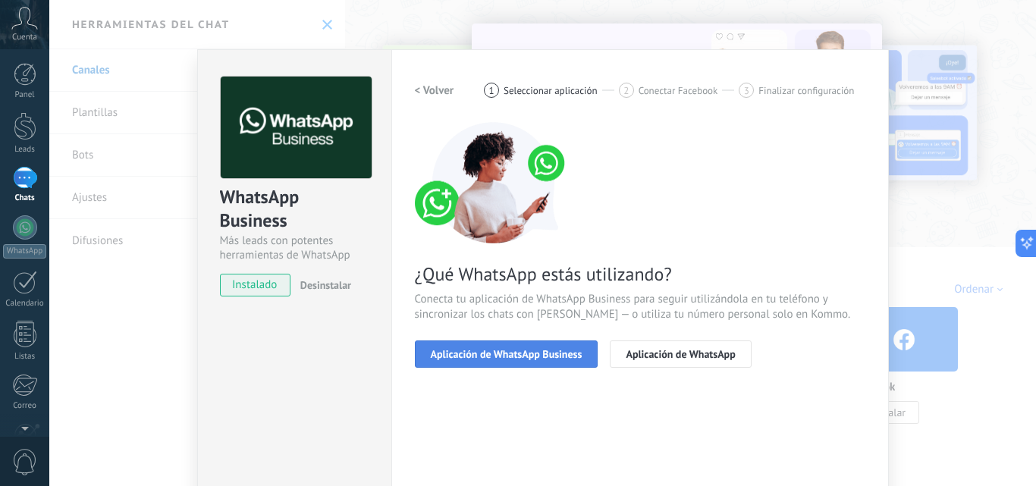
click at [517, 350] on span "Aplicación de WhatsApp Business" at bounding box center [507, 354] width 152 height 11
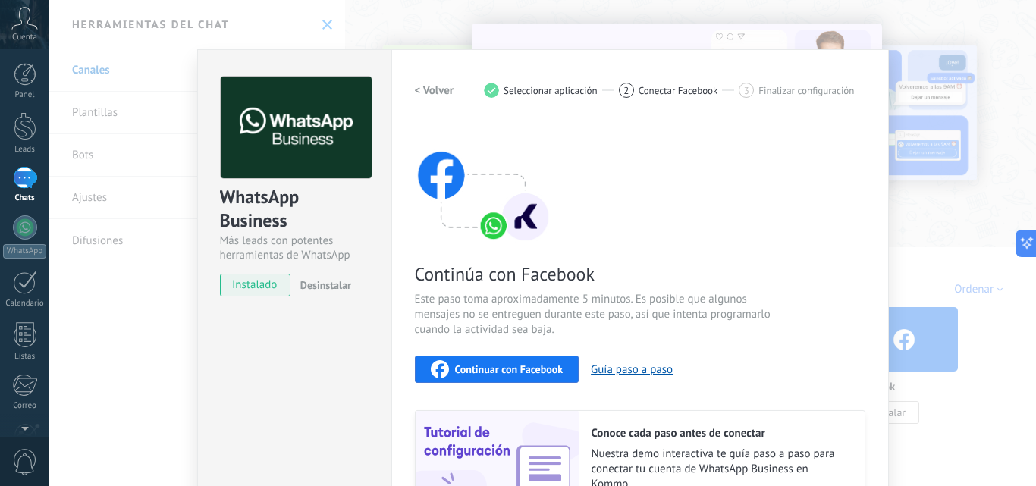
click at [512, 240] on img at bounding box center [483, 182] width 137 height 121
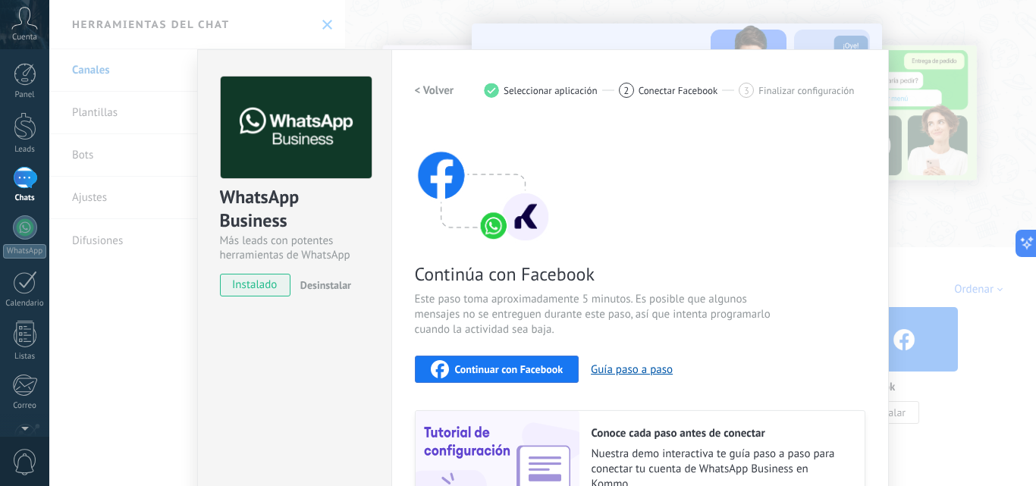
click at [512, 240] on img at bounding box center [483, 182] width 137 height 121
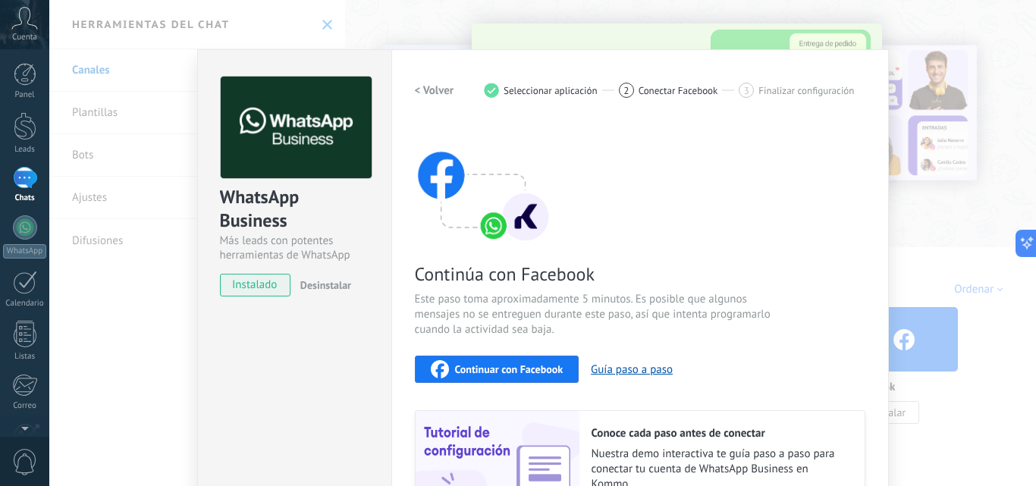
click at [520, 368] on span "Continuar con Facebook" at bounding box center [509, 369] width 108 height 11
click at [429, 92] on h2 "< Volver" at bounding box center [434, 90] width 39 height 14
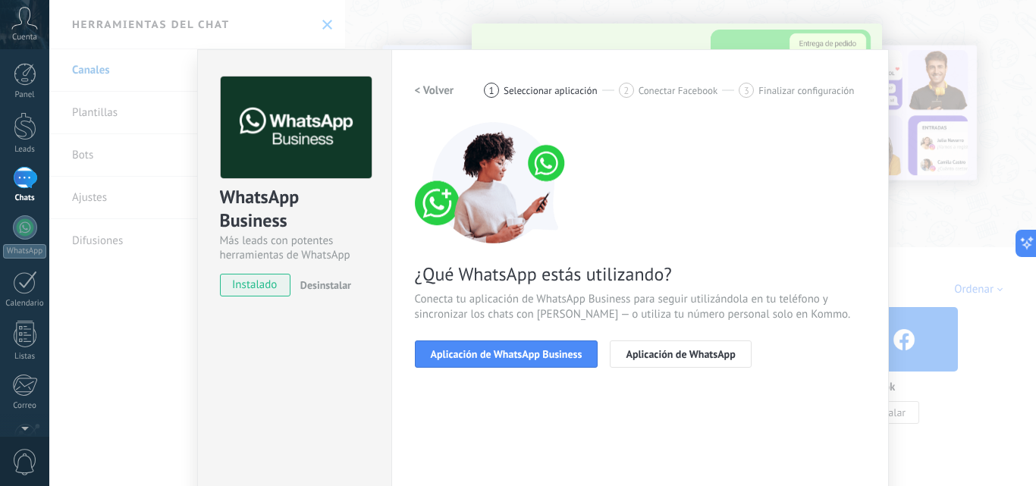
click at [429, 92] on h2 "< Volver" at bounding box center [434, 90] width 39 height 14
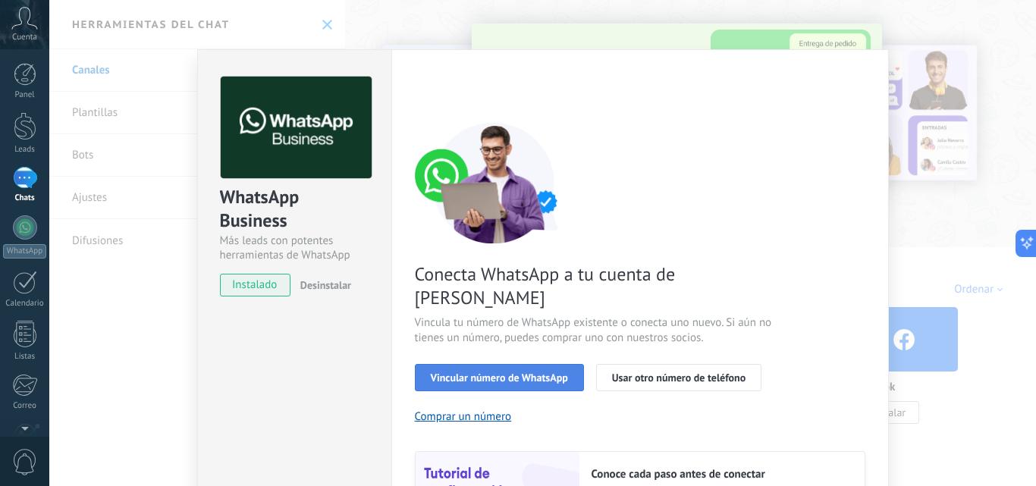
click at [522, 372] on span "Vincular número de WhatsApp" at bounding box center [499, 377] width 137 height 11
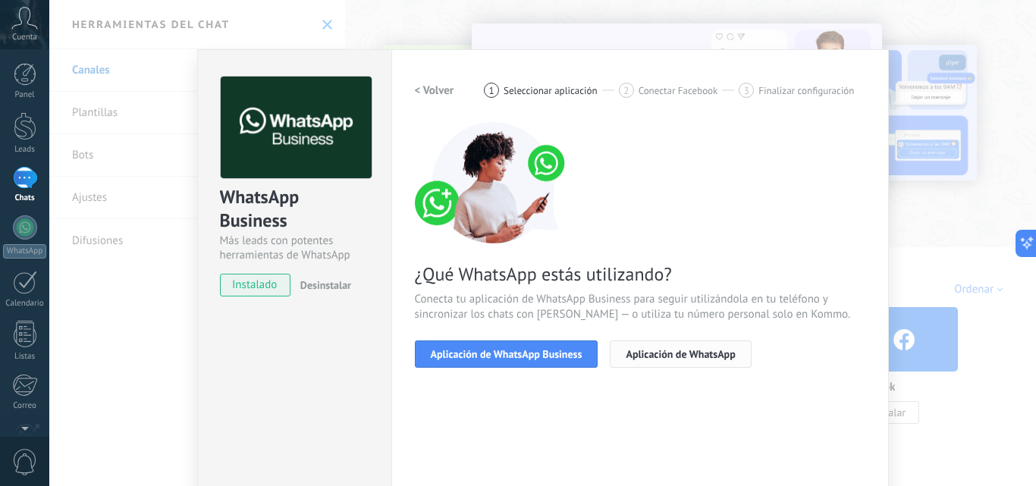
click at [630, 354] on span "Aplicación de WhatsApp" at bounding box center [680, 354] width 109 height 11
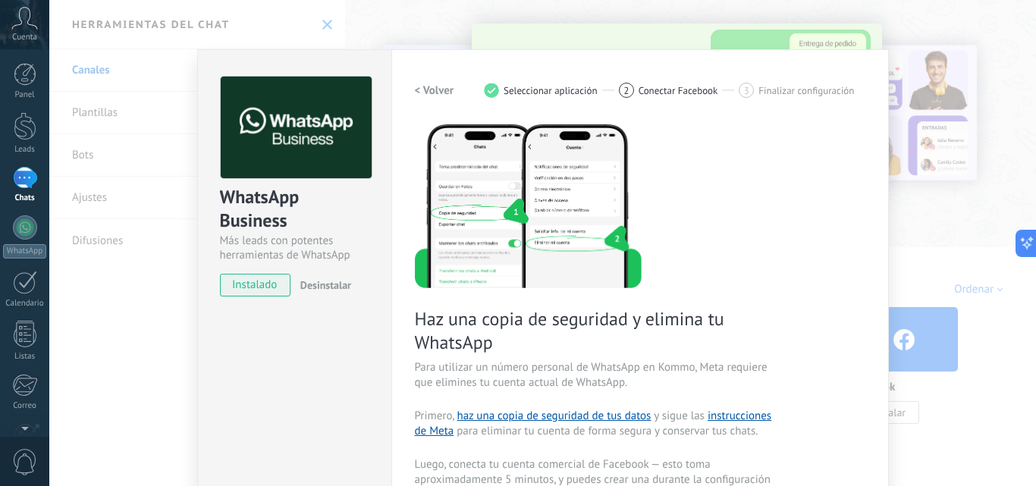
click at [324, 25] on div "WhatsApp Business Más leads con potentes herramientas de WhatsApp instalado Des…" at bounding box center [542, 243] width 987 height 486
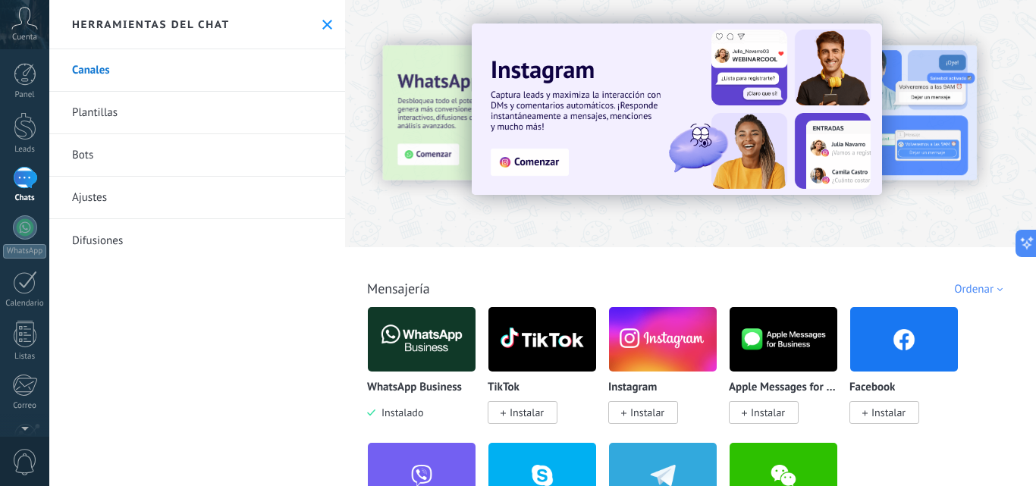
click at [100, 116] on link "Plantillas" at bounding box center [197, 113] width 296 height 42
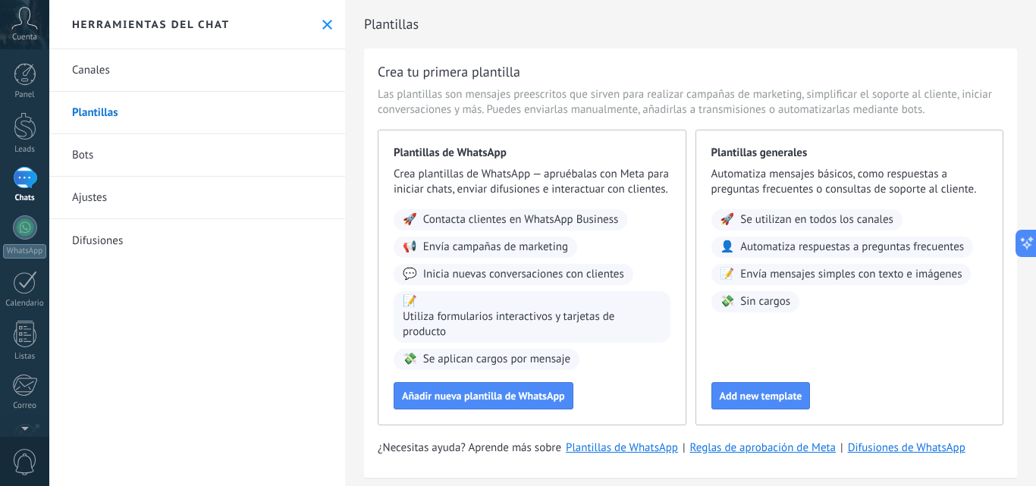
click at [625, 224] on div "Plantillas de WhatsApp Crea plantillas de WhatsApp — apruébalas con Meta para i…" at bounding box center [532, 278] width 309 height 296
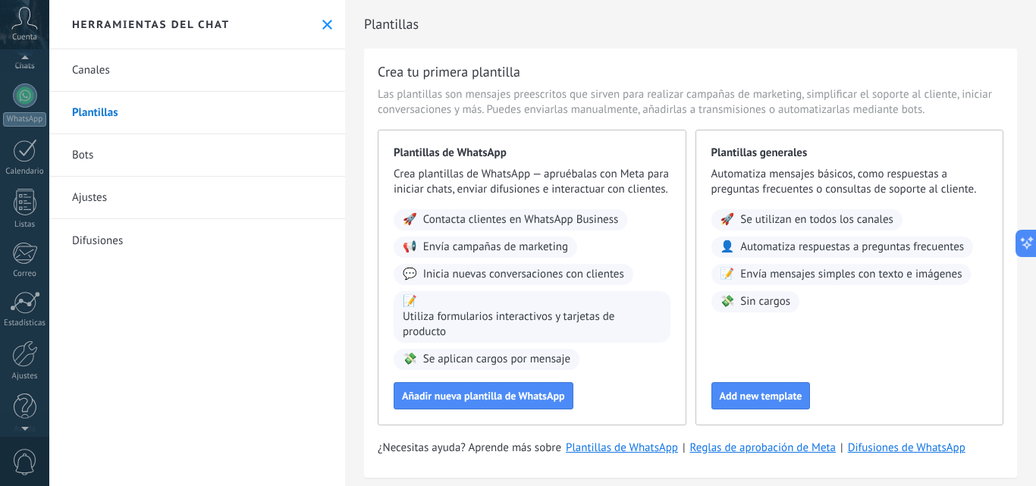
scroll to position [145, 0]
click at [30, 297] on div at bounding box center [25, 289] width 30 height 23
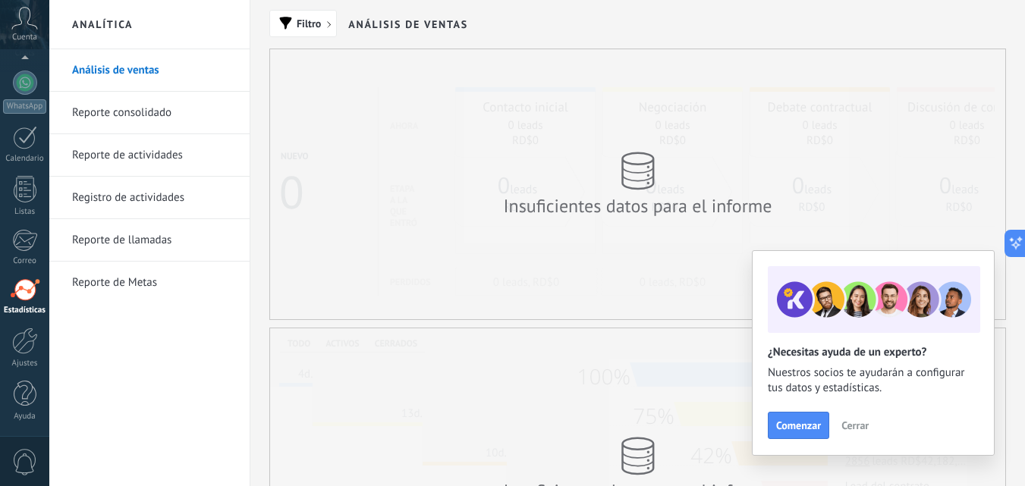
click at [848, 423] on span "Cerrar" at bounding box center [854, 425] width 27 height 11
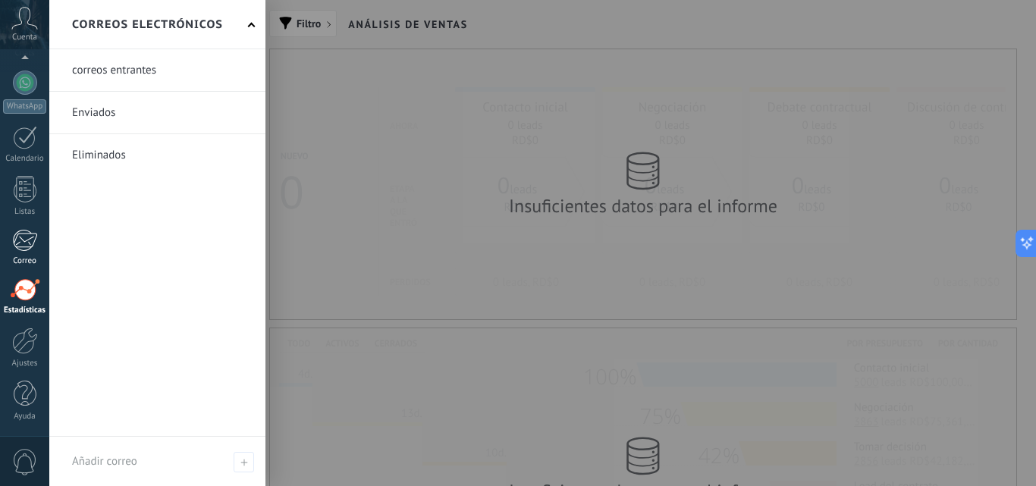
click at [30, 244] on div at bounding box center [24, 240] width 25 height 23
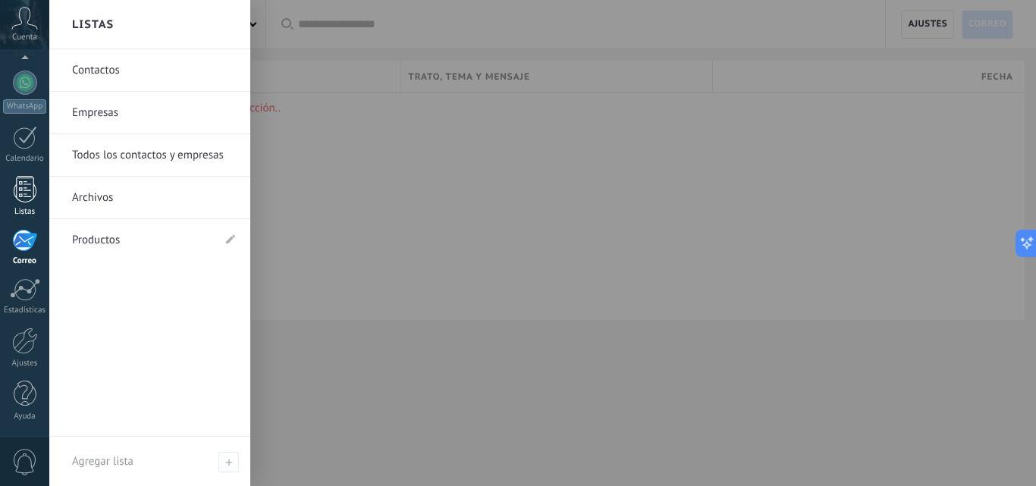
click at [21, 197] on div at bounding box center [25, 189] width 23 height 27
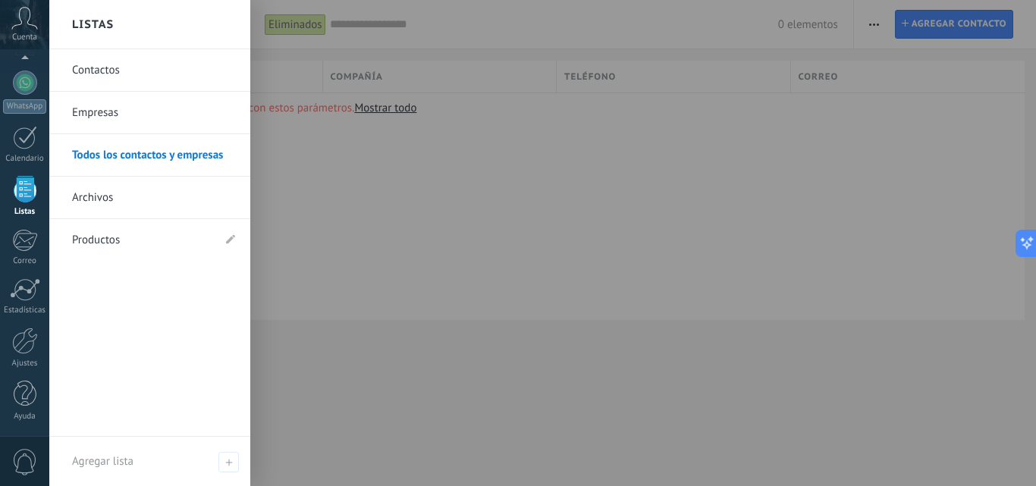
click at [23, 203] on link "Listas" at bounding box center [24, 196] width 49 height 41
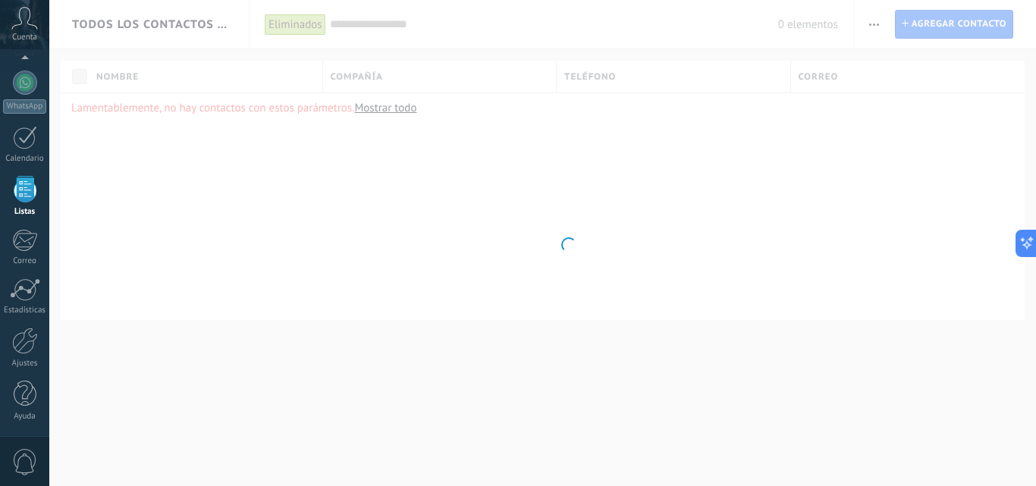
click at [23, 203] on link "Listas" at bounding box center [24, 196] width 49 height 41
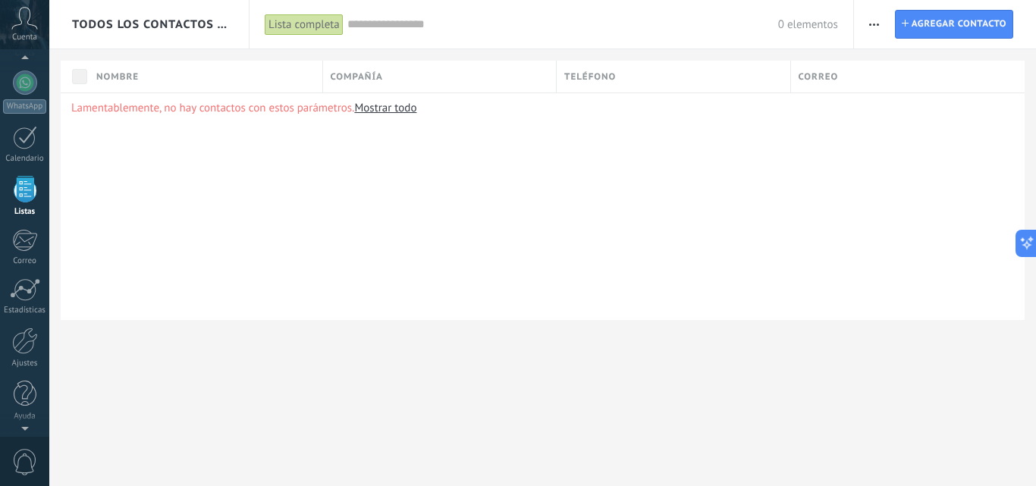
scroll to position [94, 0]
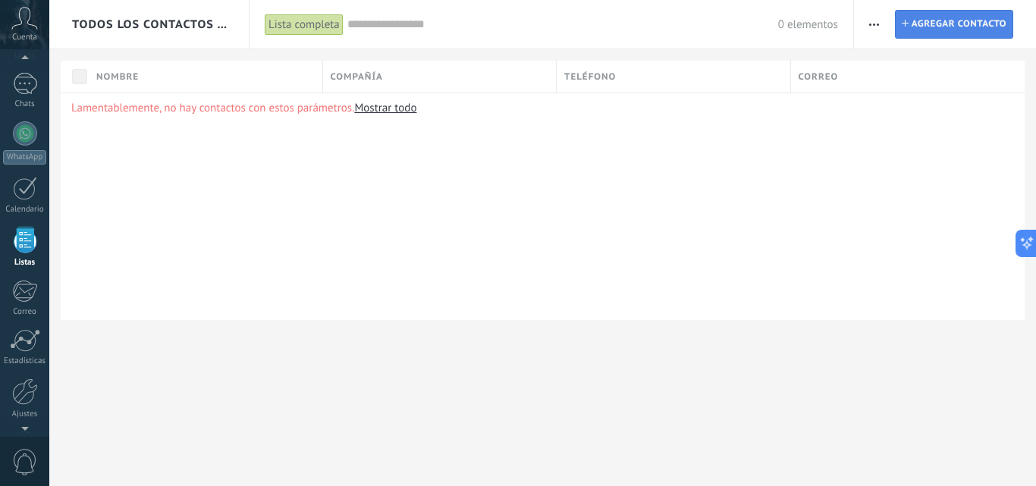
click at [929, 23] on span "Agregar contacto" at bounding box center [959, 24] width 95 height 27
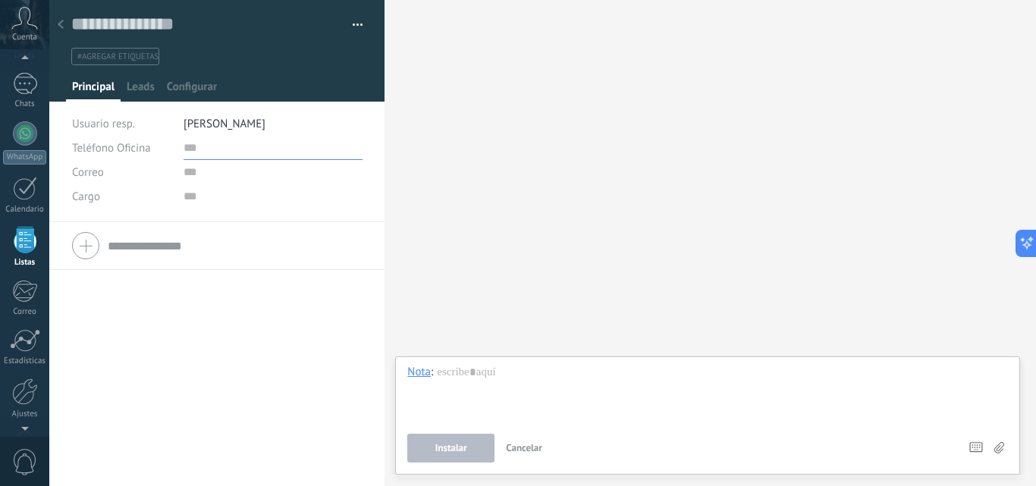
click at [192, 143] on input "text" at bounding box center [273, 148] width 179 height 24
click at [195, 167] on input "text" at bounding box center [273, 172] width 179 height 24
click at [203, 197] on input "text" at bounding box center [273, 196] width 179 height 24
click at [300, 28] on input "text" at bounding box center [206, 24] width 270 height 23
click at [500, 57] on div "Buscar Carga más Participantes:" at bounding box center [711, 243] width 652 height 486
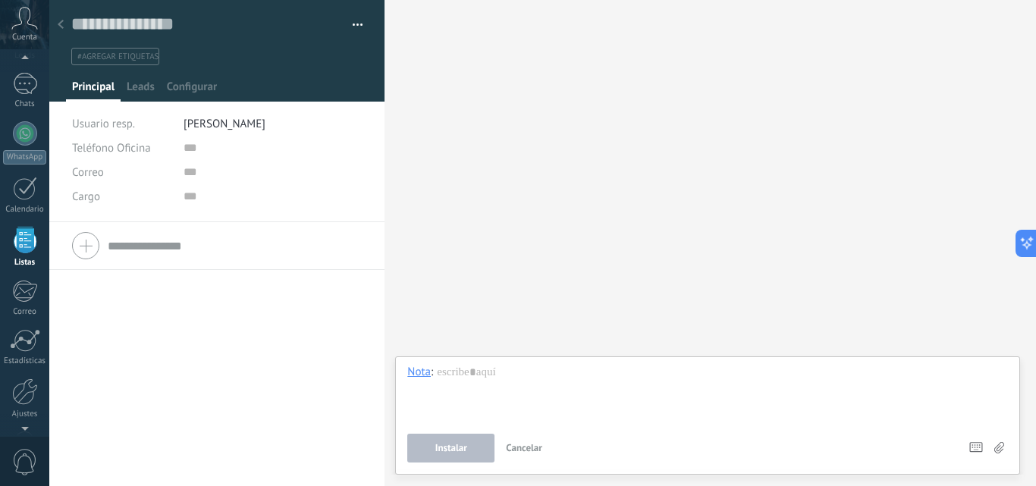
click at [48, 17] on div "Cuenta" at bounding box center [24, 24] width 49 height 49
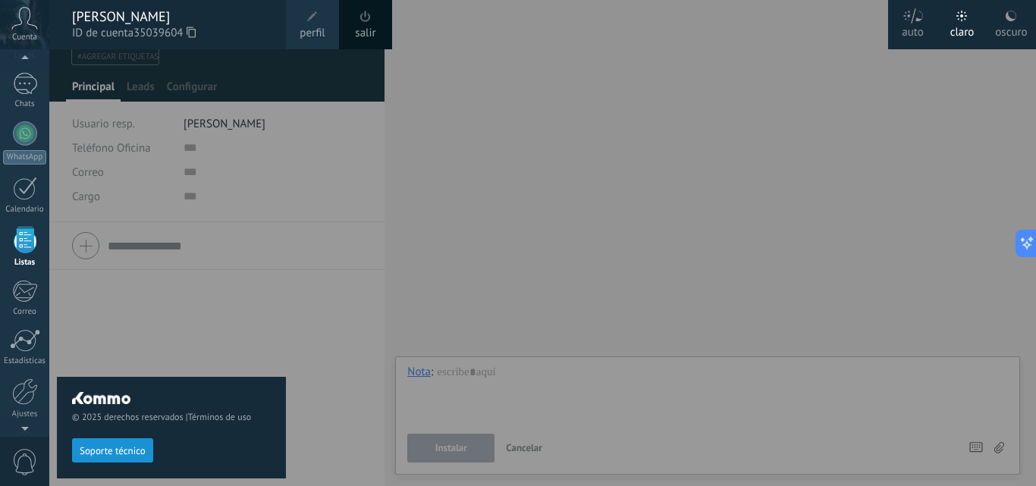
click at [389, 297] on div at bounding box center [567, 243] width 1036 height 486
